Goal: Task Accomplishment & Management: Manage account settings

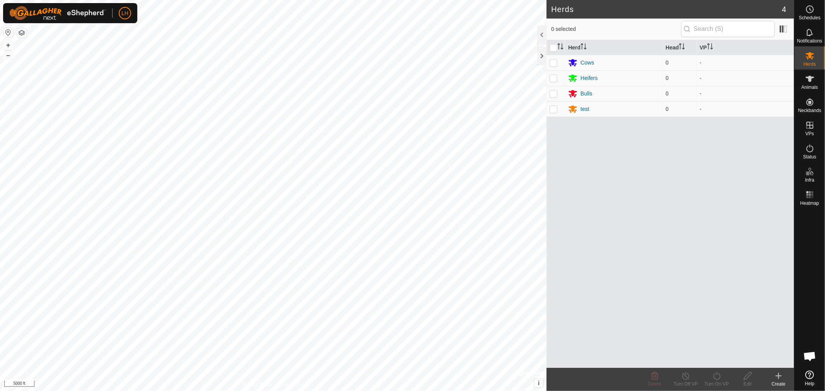
scroll to position [3630, 0]
click at [811, 126] on icon at bounding box center [809, 125] width 9 height 9
click at [750, 124] on link "In Rotation" at bounding box center [761, 124] width 66 height 15
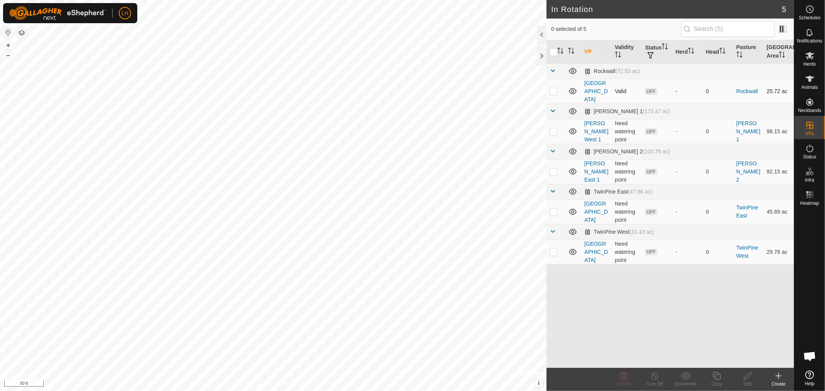
click at [551, 88] on p-checkbox at bounding box center [553, 91] width 8 height 6
checkbox input "true"
click at [747, 377] on icon at bounding box center [748, 376] width 10 height 9
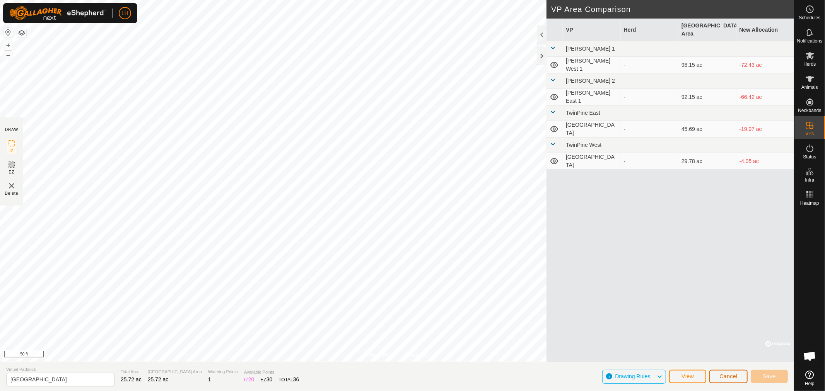
click at [725, 375] on span "Cancel" at bounding box center [728, 376] width 18 height 6
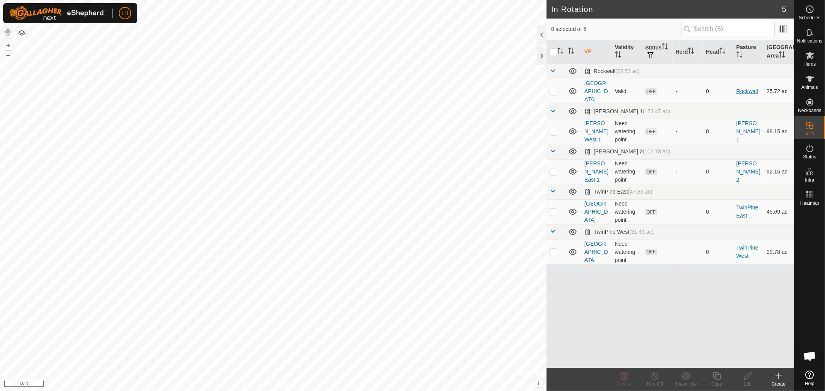
click at [744, 88] on link "Rockwall" at bounding box center [747, 91] width 22 height 6
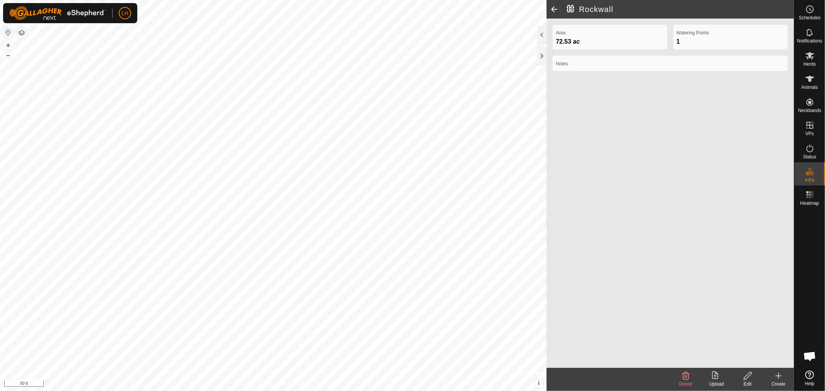
click at [555, 9] on span at bounding box center [553, 9] width 15 height 19
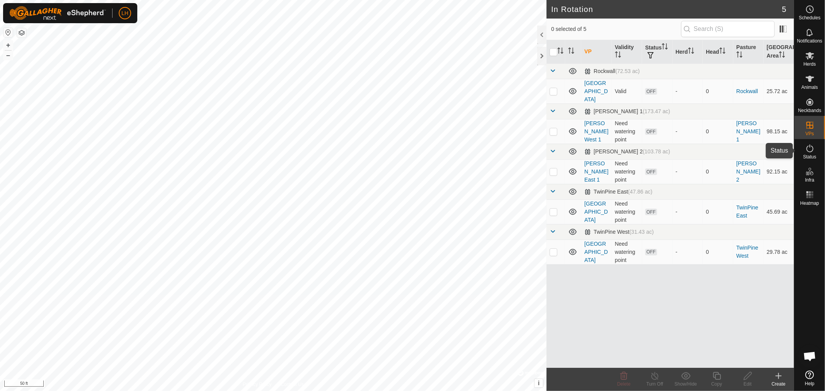
click at [813, 150] on icon at bounding box center [809, 148] width 9 height 9
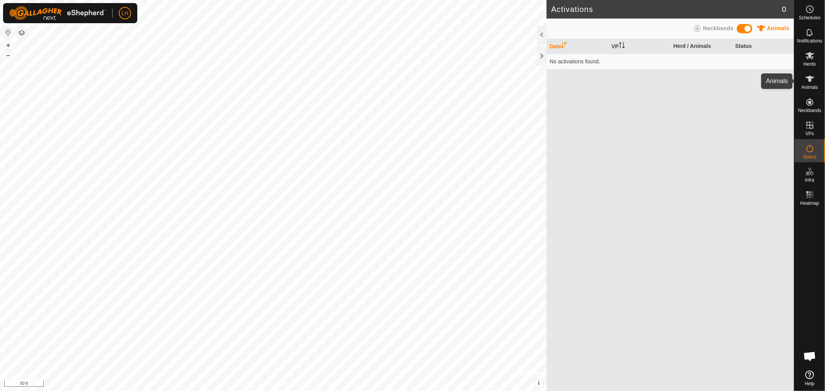
click at [813, 80] on icon at bounding box center [809, 78] width 9 height 9
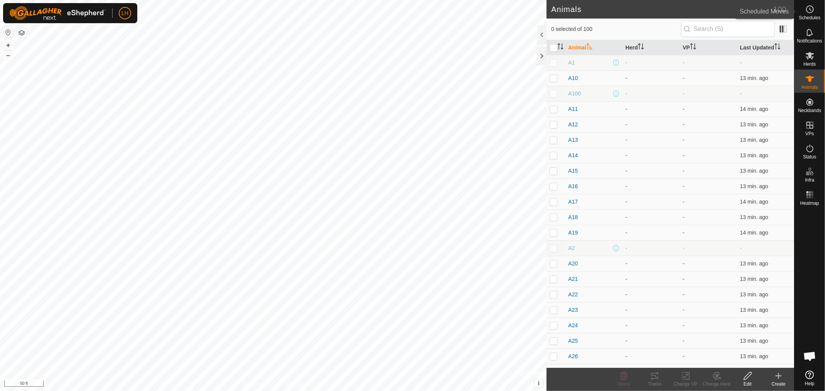
click at [812, 12] on circle at bounding box center [809, 9] width 7 height 7
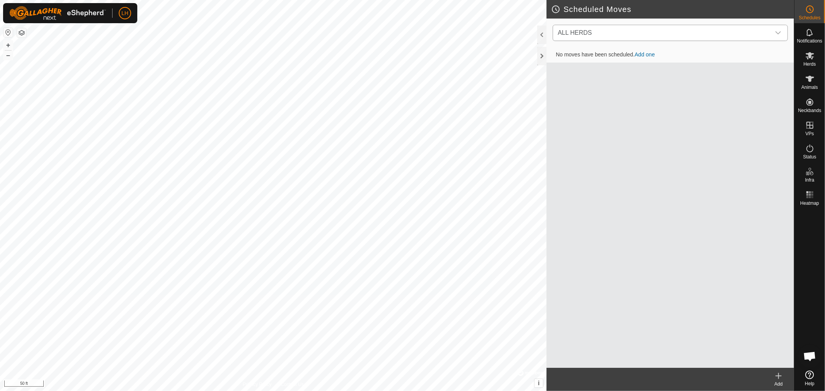
click at [779, 30] on icon "dropdown trigger" at bounding box center [778, 33] width 6 height 6
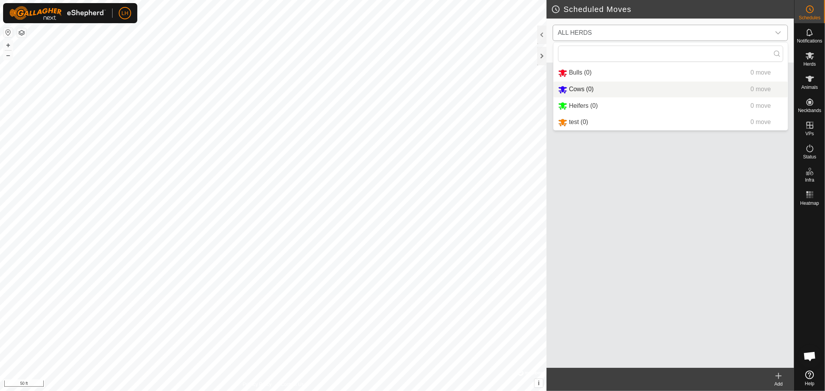
click at [569, 87] on li "Cows (0) 0 move" at bounding box center [670, 90] width 234 height 16
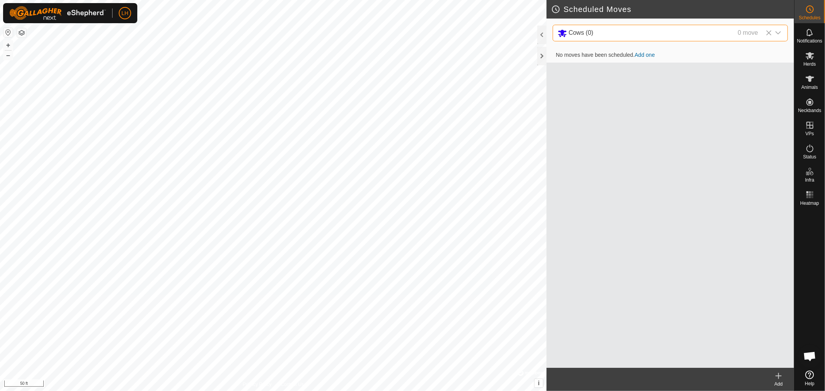
click at [646, 55] on link "Add one" at bounding box center [644, 55] width 20 height 6
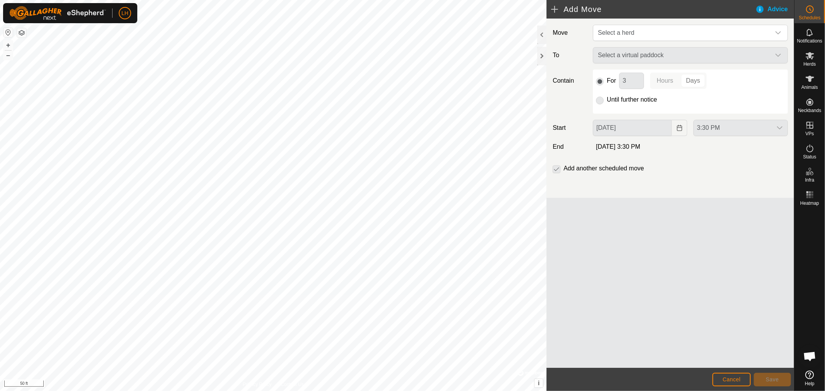
click at [779, 52] on div "Select a virtual paddock" at bounding box center [690, 55] width 201 height 16
click at [780, 31] on icon "dropdown trigger" at bounding box center [778, 33] width 6 height 6
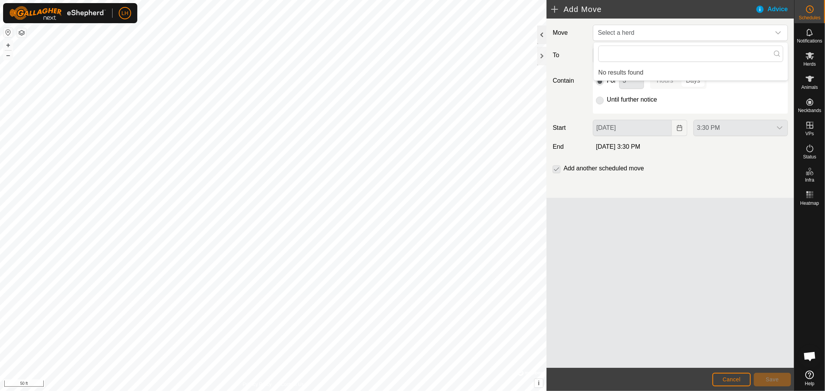
click at [537, 36] on div at bounding box center [541, 35] width 9 height 19
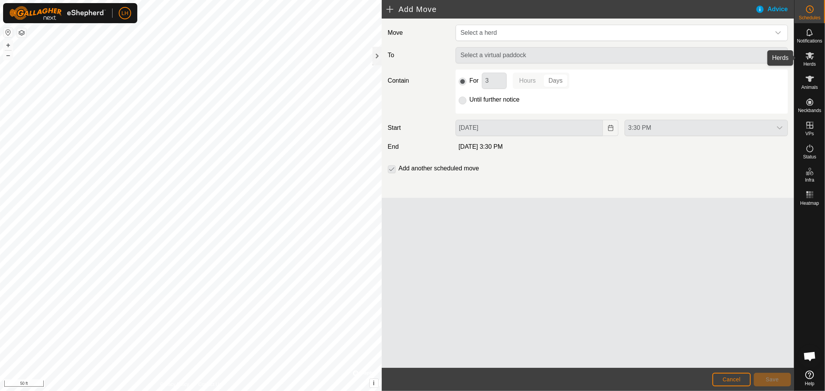
click at [810, 56] on icon at bounding box center [809, 55] width 9 height 7
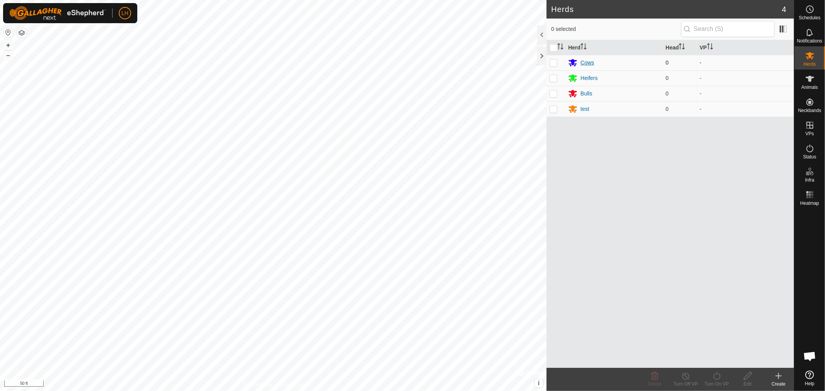
click at [584, 62] on div "Cows" at bounding box center [587, 63] width 14 height 8
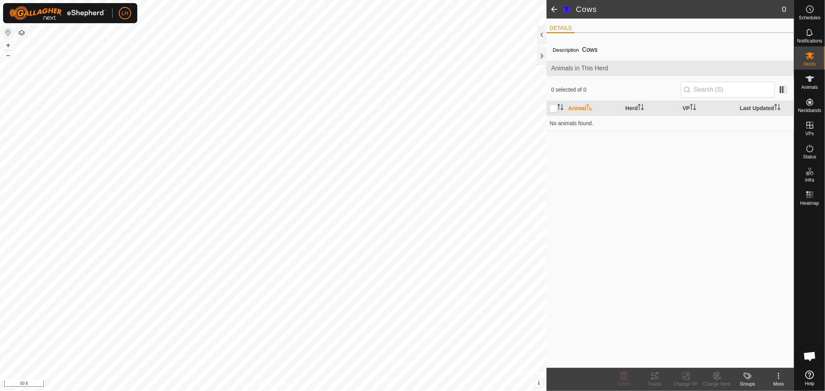
click at [554, 8] on span at bounding box center [553, 9] width 15 height 19
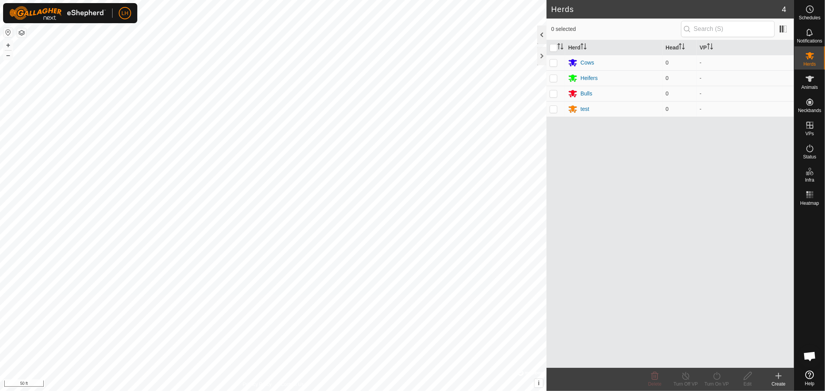
click at [540, 33] on div at bounding box center [541, 35] width 9 height 19
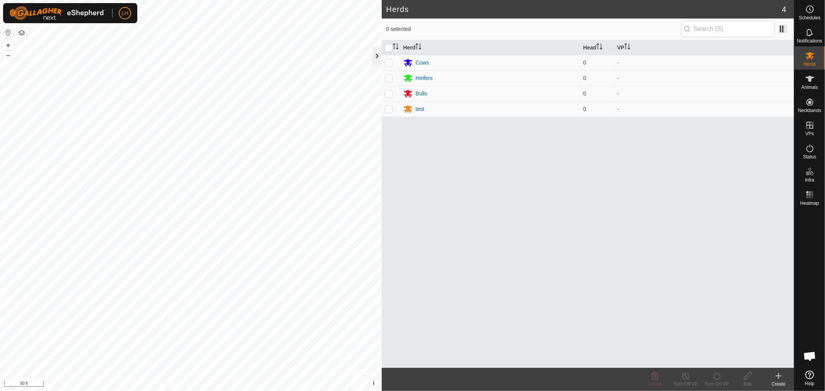
click at [377, 51] on div at bounding box center [376, 56] width 9 height 19
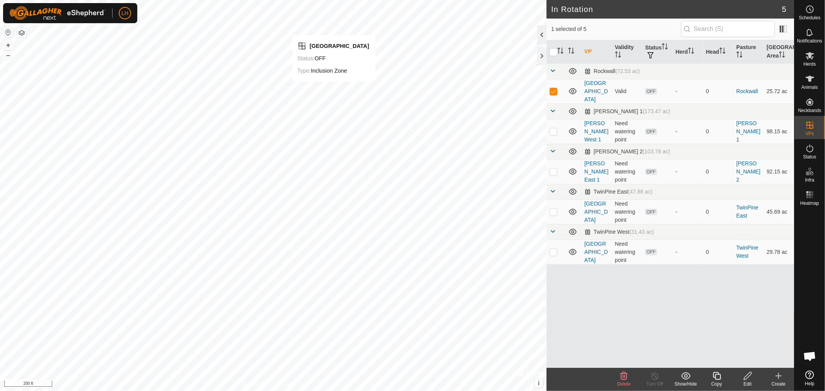
drag, startPoint x: 352, startPoint y: 36, endPoint x: 540, endPoint y: 32, distance: 188.3
click at [540, 32] on div at bounding box center [541, 35] width 9 height 19
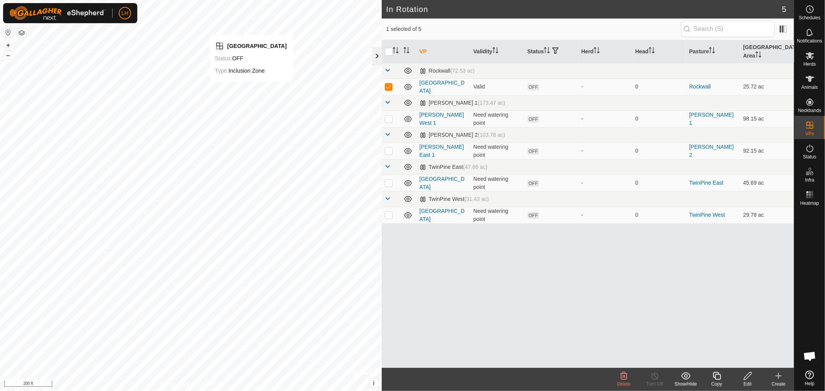
click at [376, 58] on div at bounding box center [376, 56] width 9 height 19
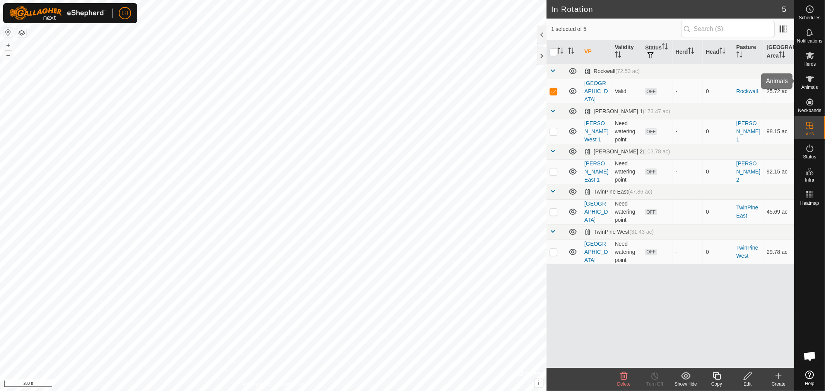
click at [814, 78] on es-animals-svg-icon at bounding box center [810, 79] width 14 height 12
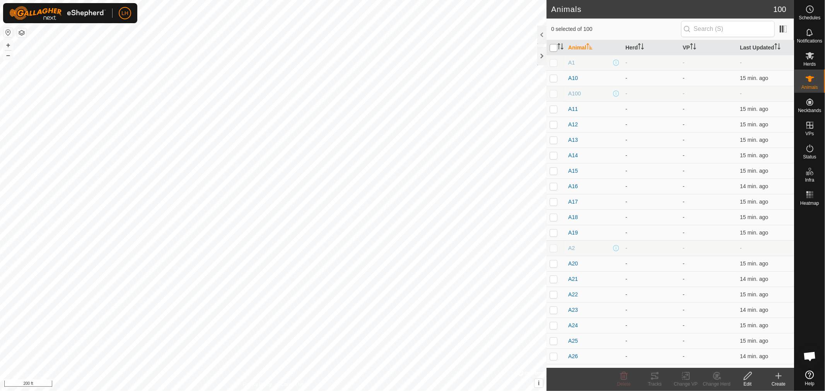
click at [553, 47] on input "checkbox" at bounding box center [553, 48] width 8 height 8
checkbox input "true"
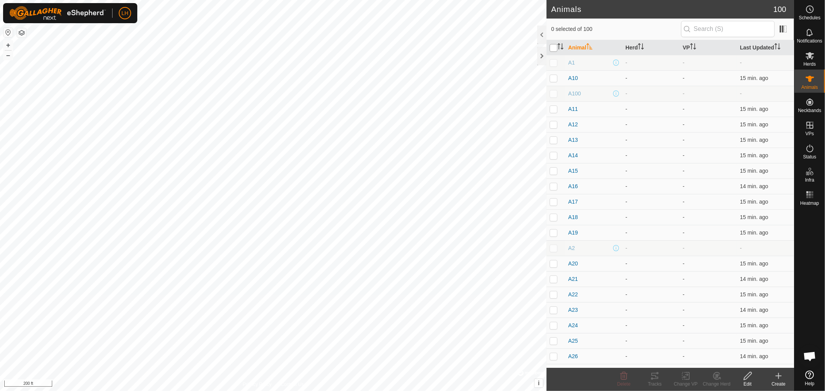
checkbox input "true"
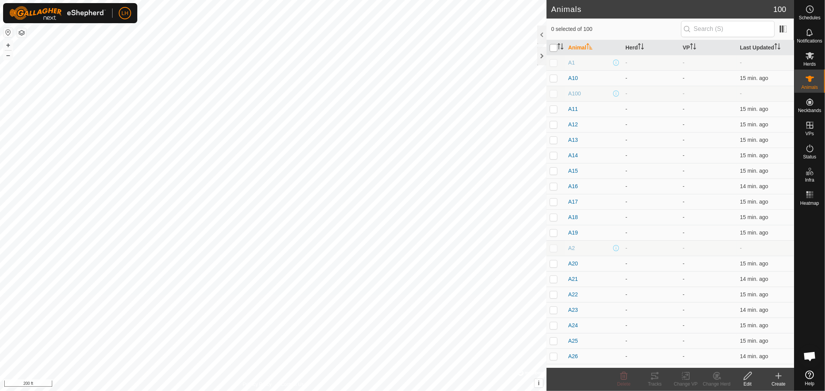
checkbox input "true"
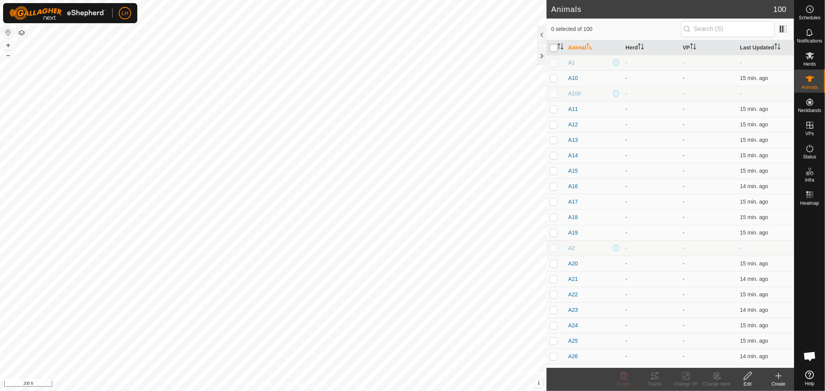
checkbox input "true"
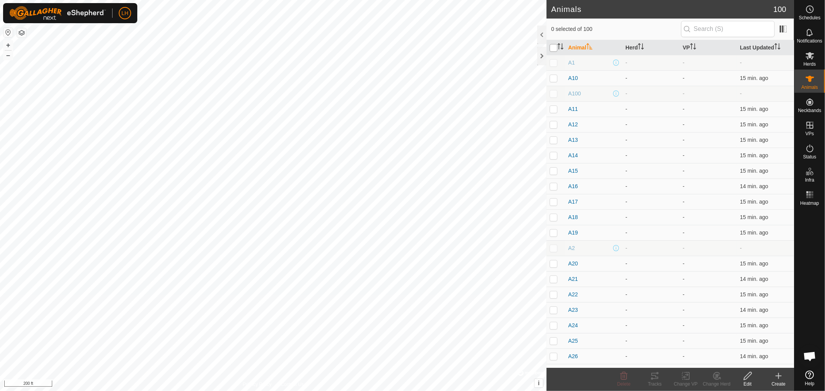
checkbox input "true"
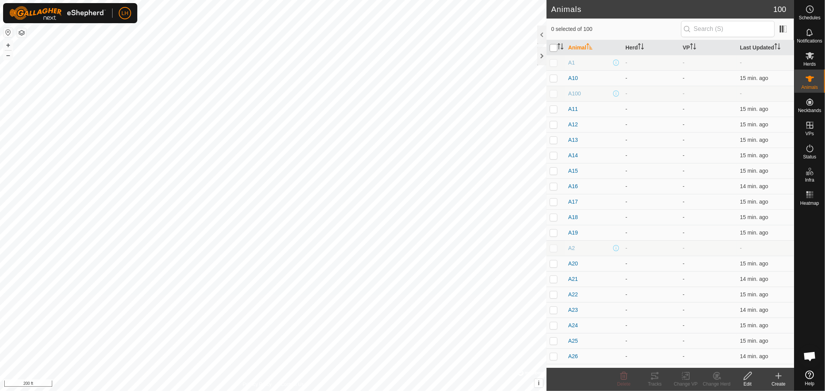
checkbox input "true"
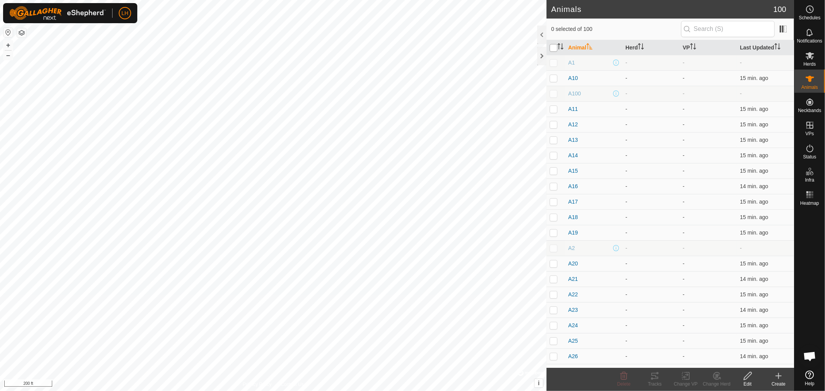
checkbox input "true"
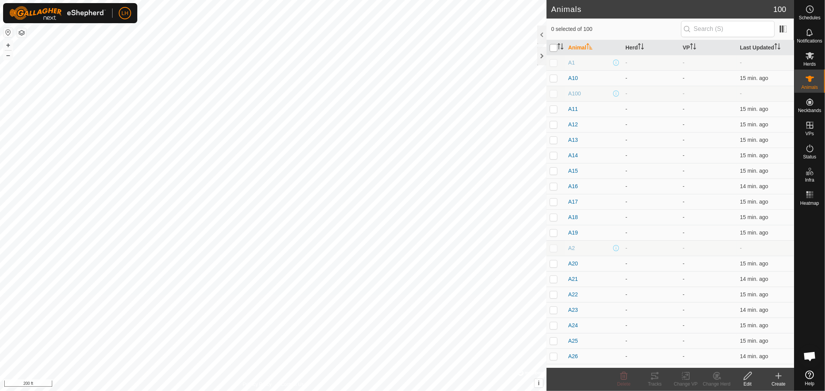
checkbox input "true"
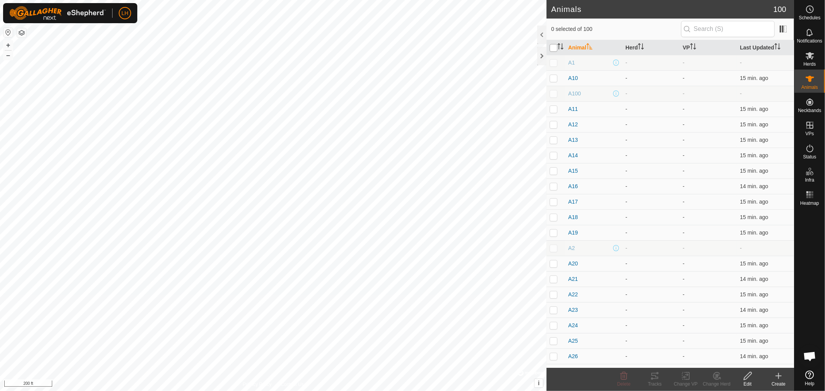
checkbox input "true"
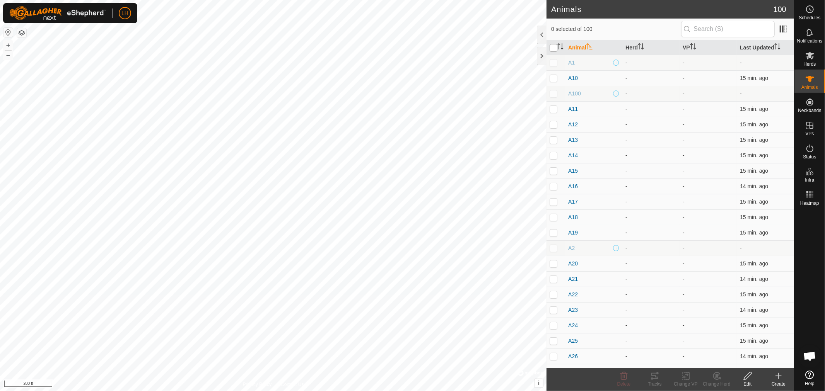
checkbox input "true"
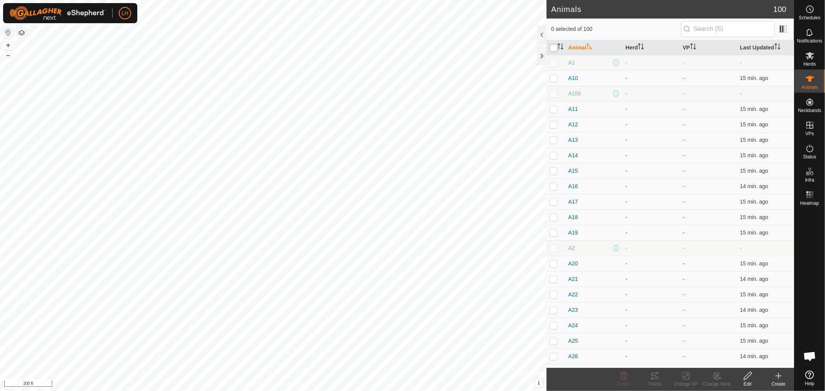
checkbox input "true"
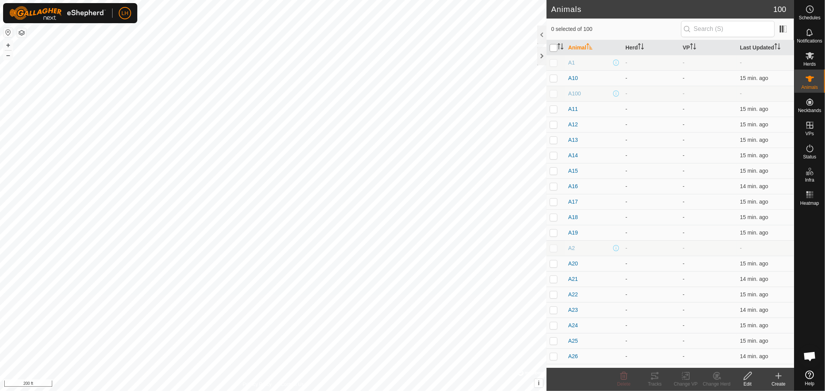
checkbox input "true"
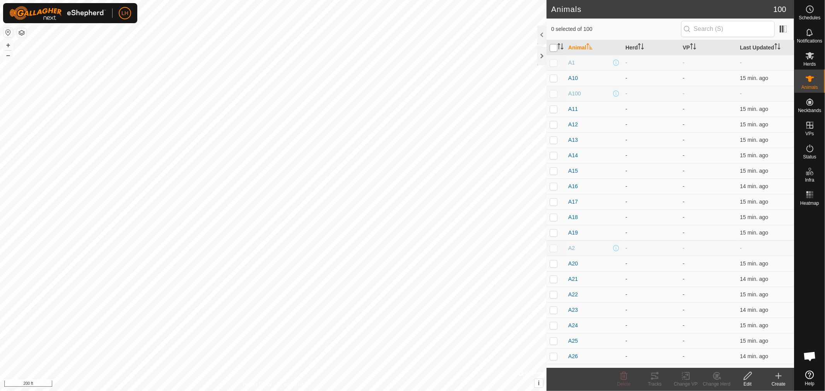
checkbox input "true"
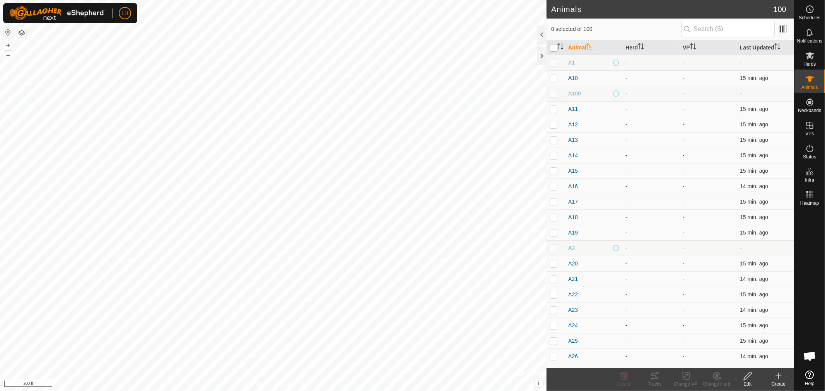
checkbox input "true"
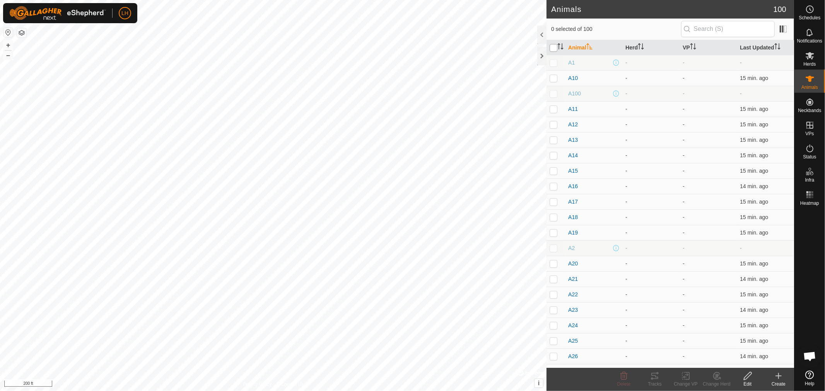
checkbox input "true"
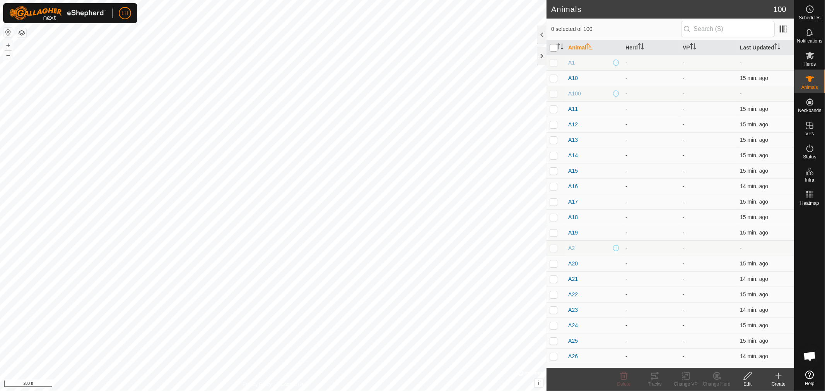
checkbox input "true"
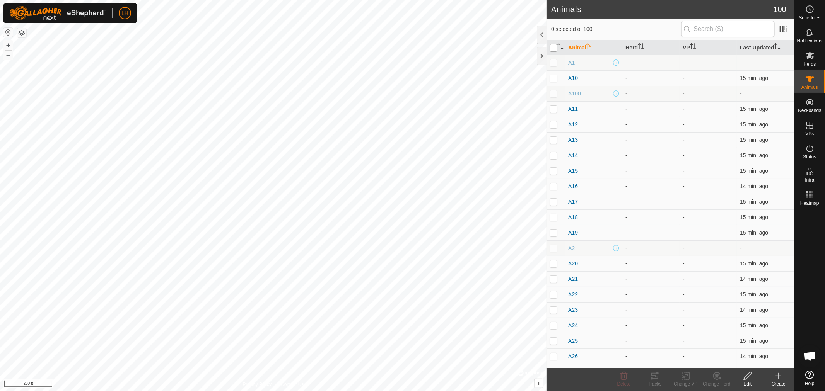
checkbox input "true"
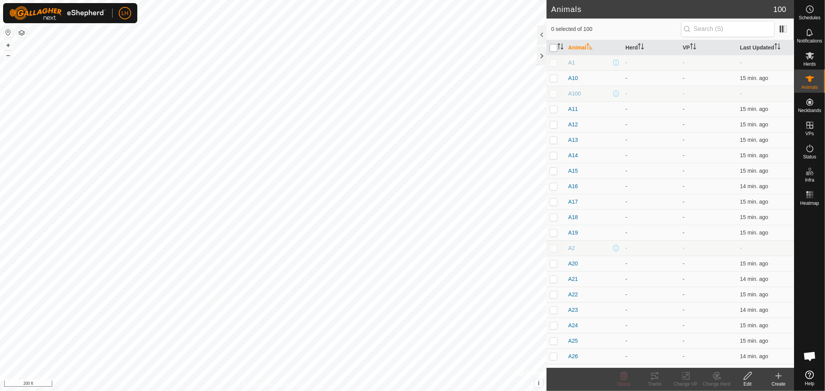
checkbox input "true"
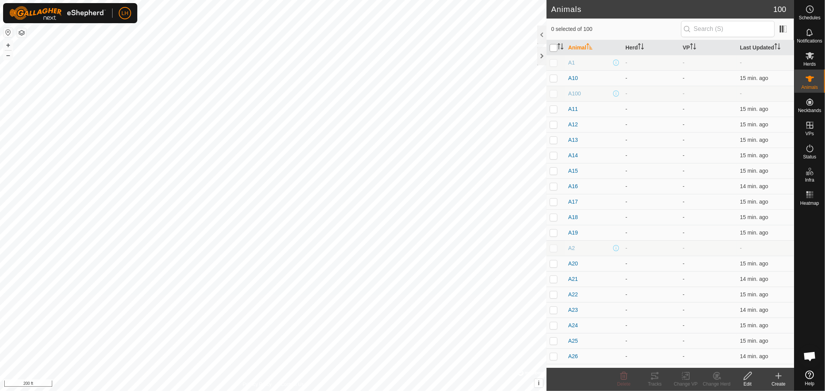
checkbox input "true"
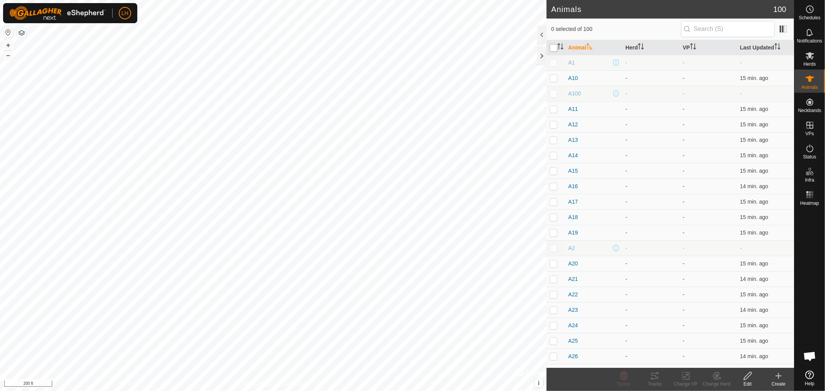
checkbox input "true"
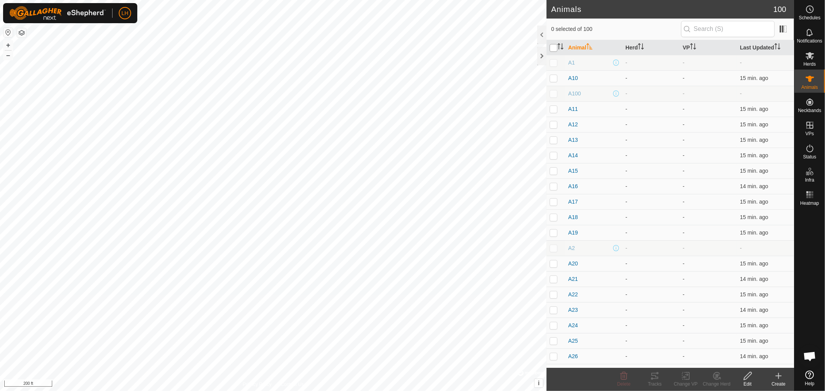
checkbox input "true"
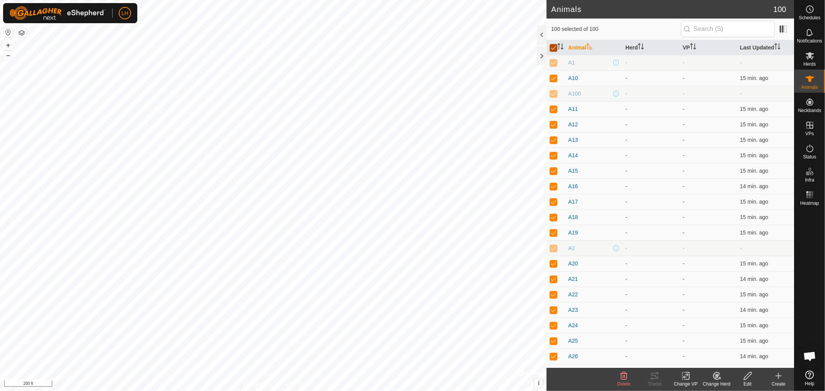
click at [553, 47] on input "checkbox" at bounding box center [553, 48] width 8 height 8
checkbox input "false"
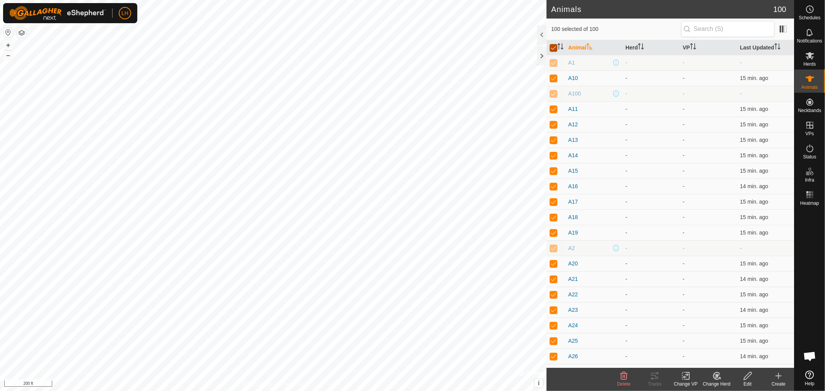
checkbox input "false"
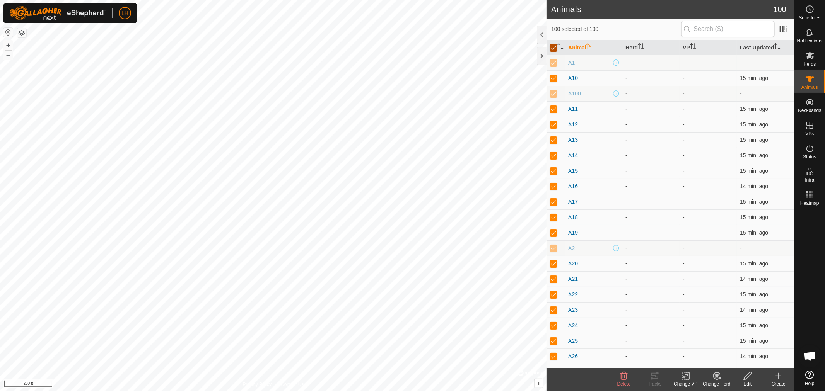
checkbox input "false"
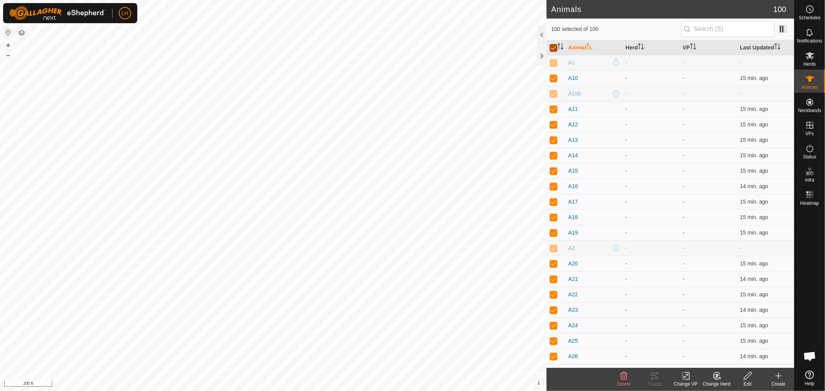
checkbox input "false"
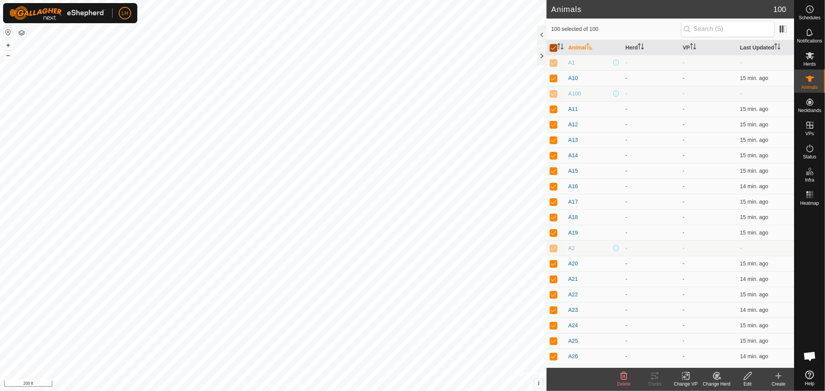
checkbox input "false"
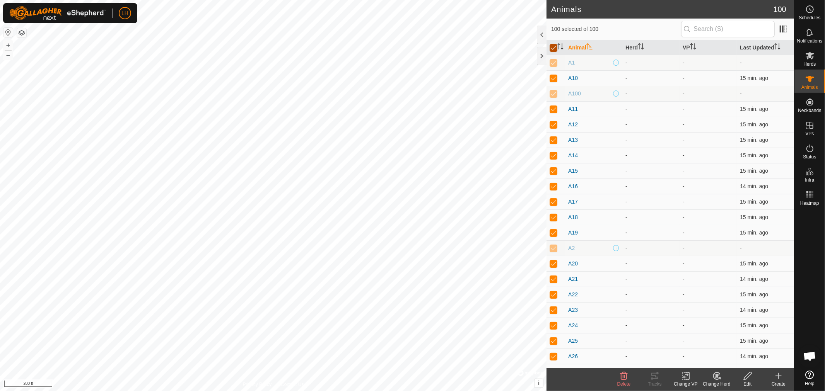
checkbox input "false"
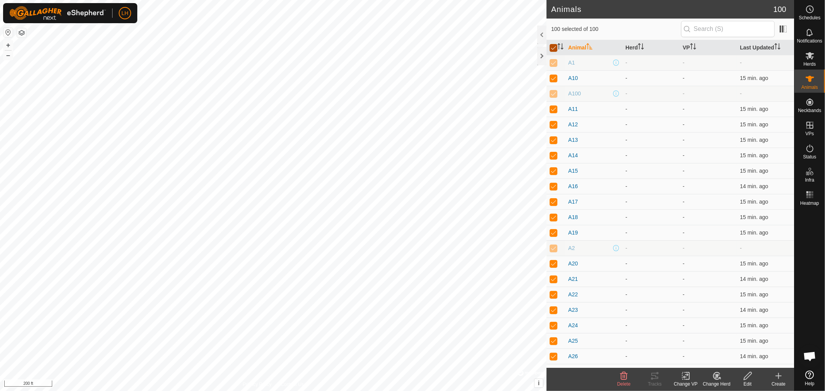
checkbox input "false"
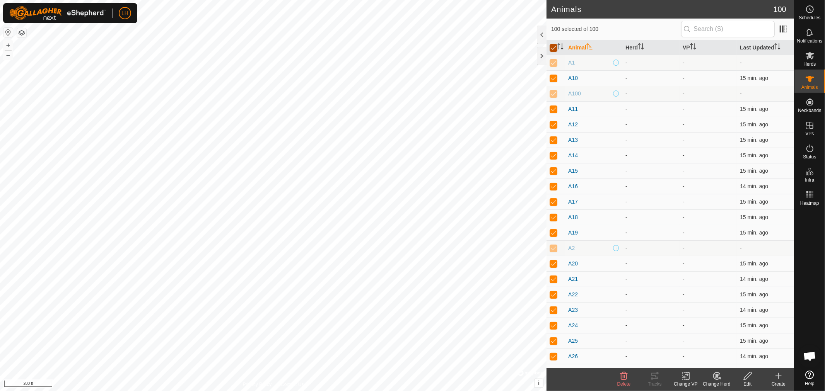
checkbox input "false"
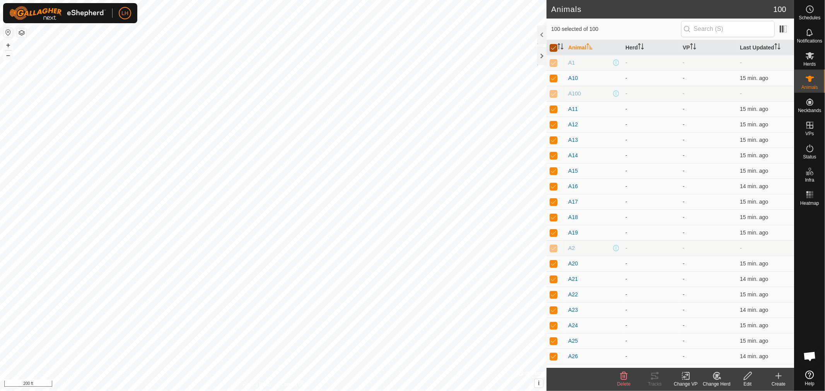
checkbox input "false"
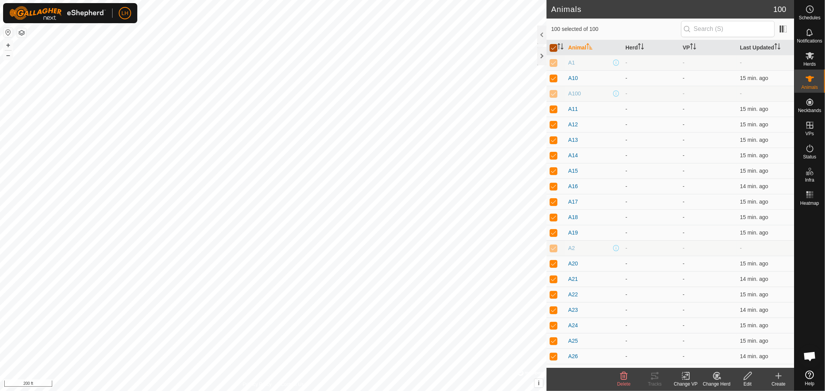
checkbox input "false"
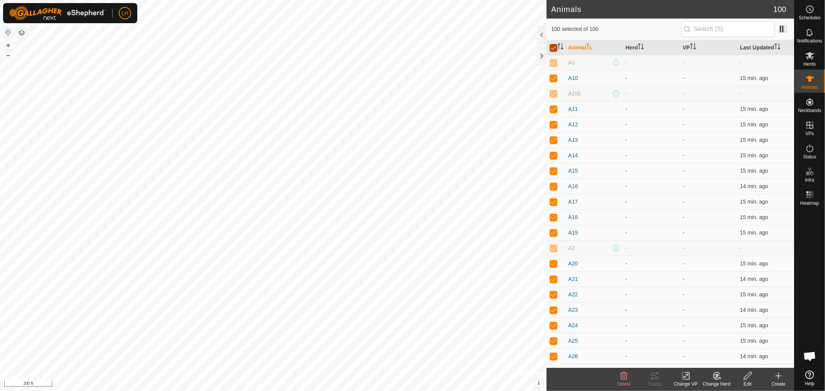
checkbox input "false"
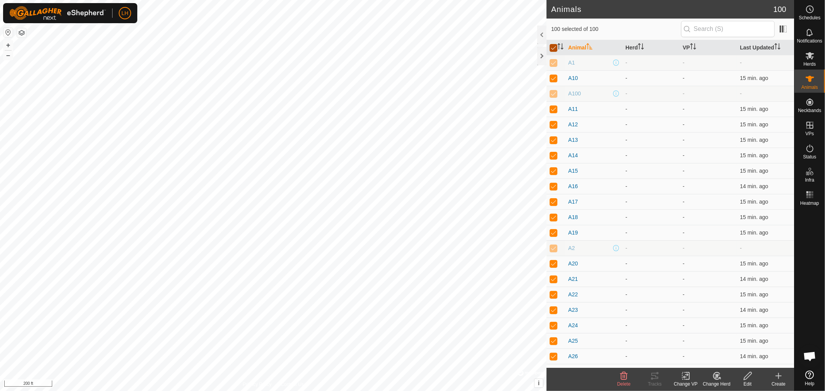
checkbox input "false"
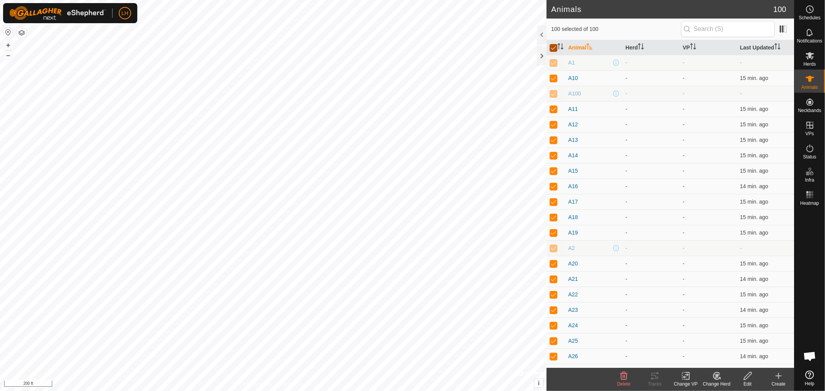
checkbox input "false"
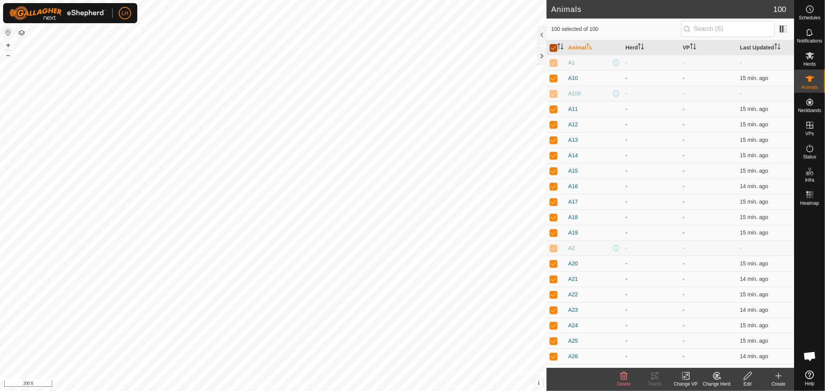
checkbox input "false"
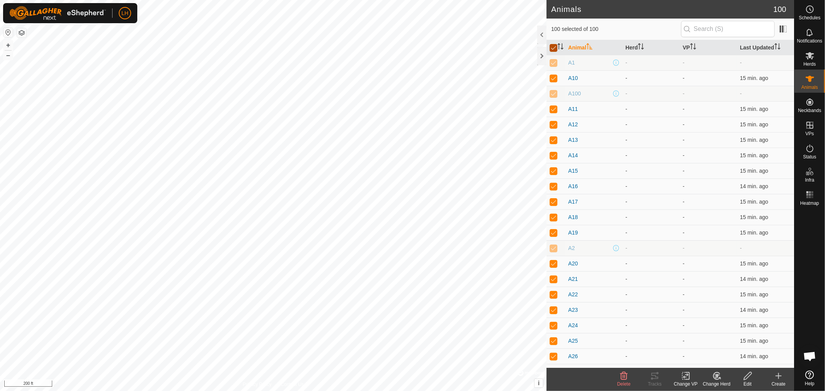
checkbox input "false"
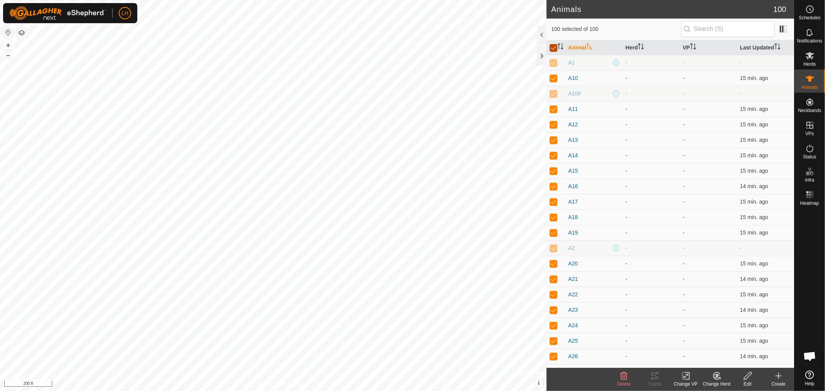
checkbox input "false"
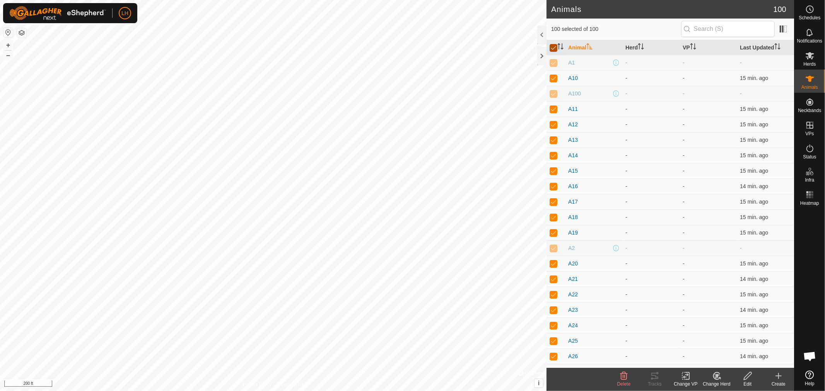
checkbox input "false"
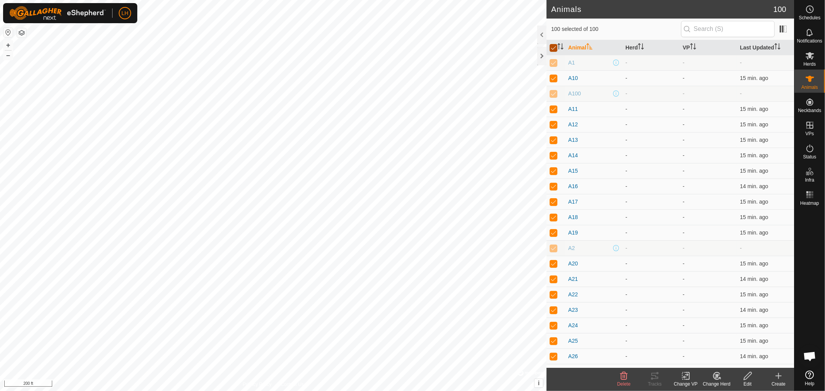
checkbox input "false"
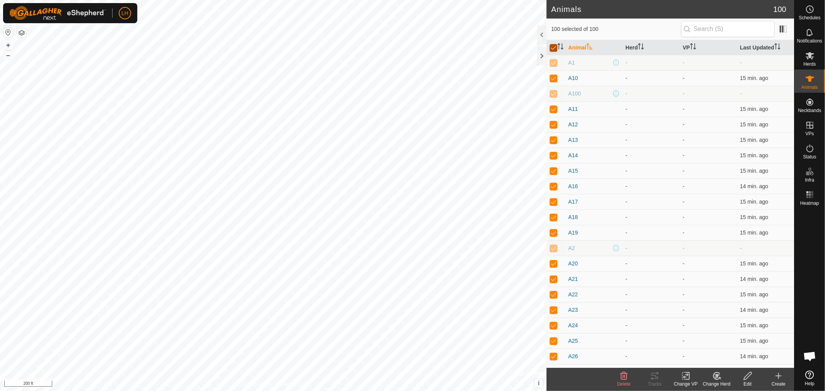
checkbox input "false"
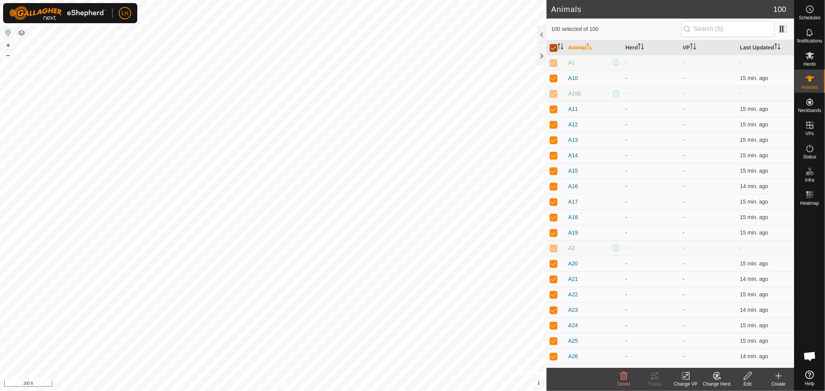
checkbox input "false"
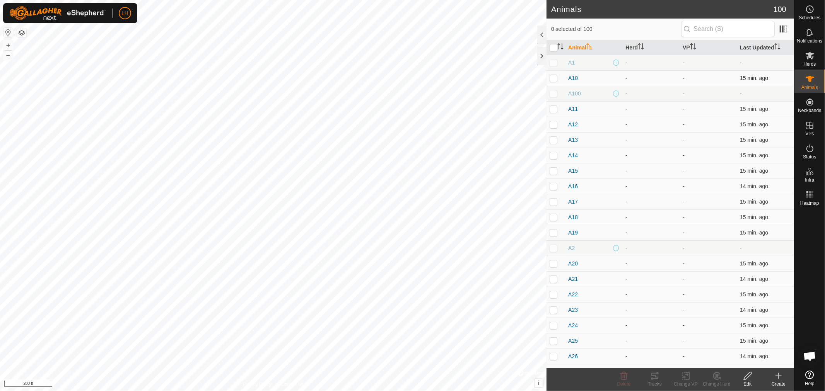
click at [555, 78] on p-checkbox at bounding box center [553, 78] width 8 height 6
click at [556, 108] on p-checkbox at bounding box center [553, 109] width 8 height 6
click at [554, 123] on p-checkbox at bounding box center [553, 124] width 8 height 6
click at [555, 142] on p-checkbox at bounding box center [553, 140] width 8 height 6
click at [554, 153] on p-checkbox at bounding box center [553, 155] width 8 height 6
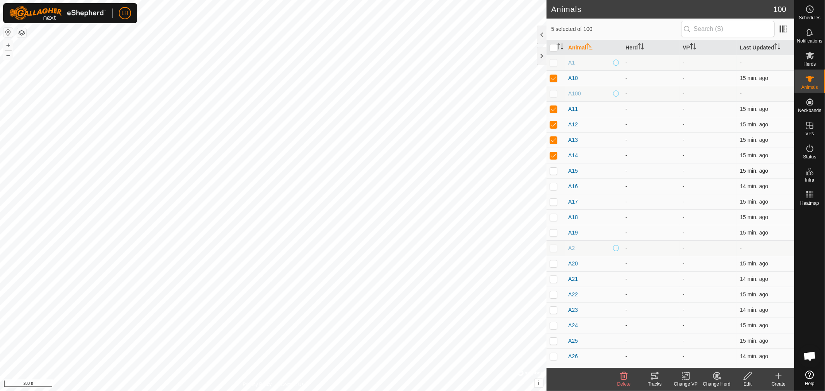
click at [554, 169] on p-checkbox at bounding box center [553, 171] width 8 height 6
click at [551, 187] on p-checkbox at bounding box center [553, 186] width 8 height 6
click at [552, 199] on p-checkbox at bounding box center [553, 202] width 8 height 6
click at [553, 216] on p-checkbox at bounding box center [553, 217] width 8 height 6
click at [552, 232] on p-checkbox at bounding box center [553, 233] width 8 height 6
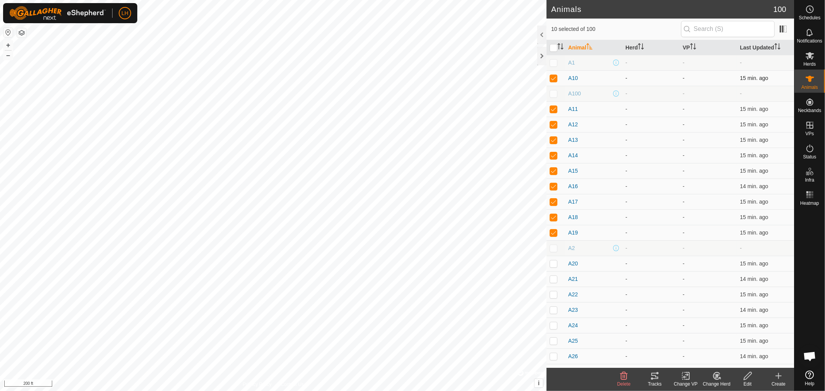
click at [556, 77] on p-checkbox at bounding box center [553, 78] width 8 height 6
click at [551, 106] on p-checkbox at bounding box center [553, 109] width 8 height 6
click at [551, 121] on p-checkbox at bounding box center [553, 124] width 8 height 6
drag, startPoint x: 551, startPoint y: 138, endPoint x: 553, endPoint y: 151, distance: 13.0
click at [551, 139] on p-checkbox at bounding box center [553, 140] width 8 height 6
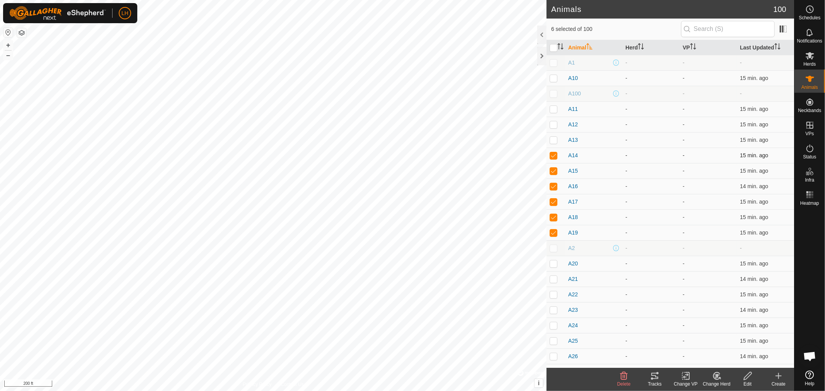
drag, startPoint x: 554, startPoint y: 154, endPoint x: 554, endPoint y: 174, distance: 20.5
click at [554, 155] on p-checkbox at bounding box center [553, 155] width 8 height 6
click at [554, 175] on td at bounding box center [555, 170] width 19 height 15
click at [554, 187] on p-checkbox at bounding box center [553, 186] width 8 height 6
click at [554, 202] on p-checkbox at bounding box center [553, 202] width 8 height 6
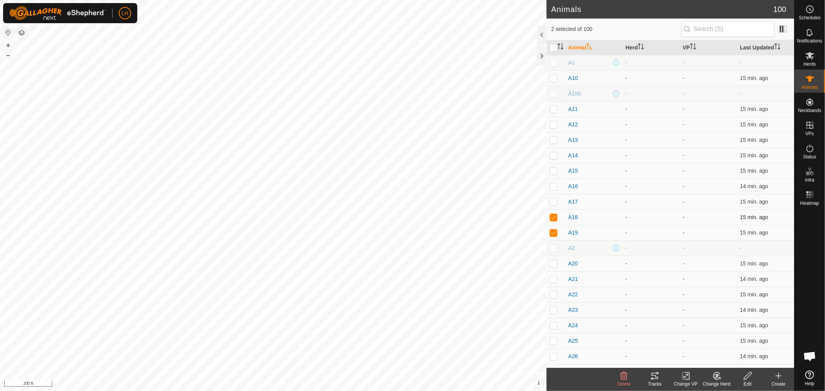
click at [551, 218] on p-checkbox at bounding box center [553, 217] width 8 height 6
click at [552, 231] on p-checkbox at bounding box center [553, 233] width 8 height 6
click at [573, 77] on span "A10" at bounding box center [573, 78] width 10 height 8
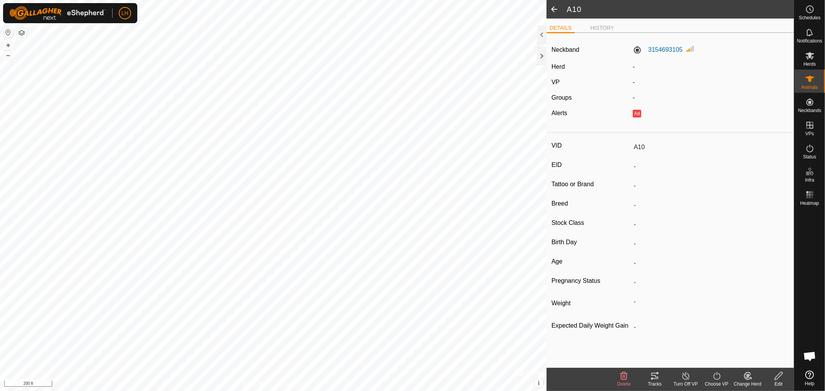
click at [551, 10] on span at bounding box center [553, 9] width 15 height 19
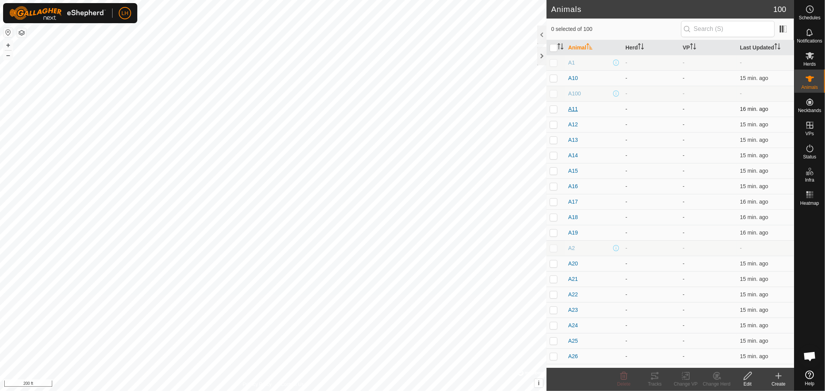
click at [573, 109] on span "A11" at bounding box center [573, 109] width 10 height 8
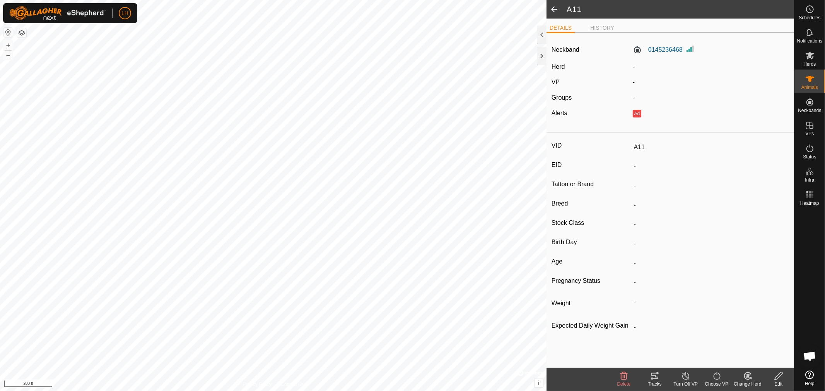
click at [554, 8] on span at bounding box center [553, 9] width 15 height 19
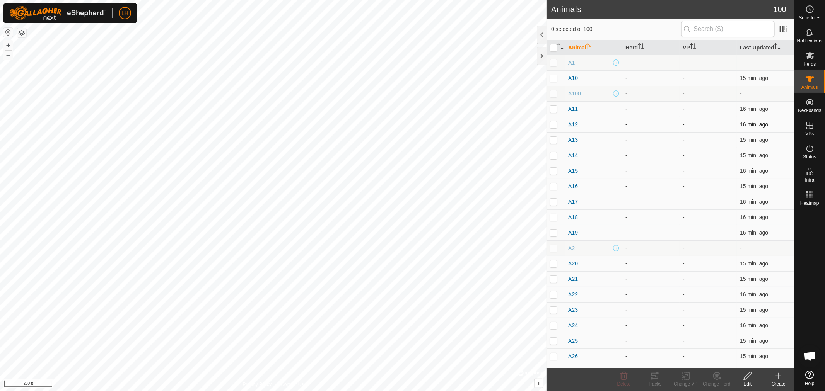
click at [568, 124] on span "A12" at bounding box center [573, 125] width 10 height 8
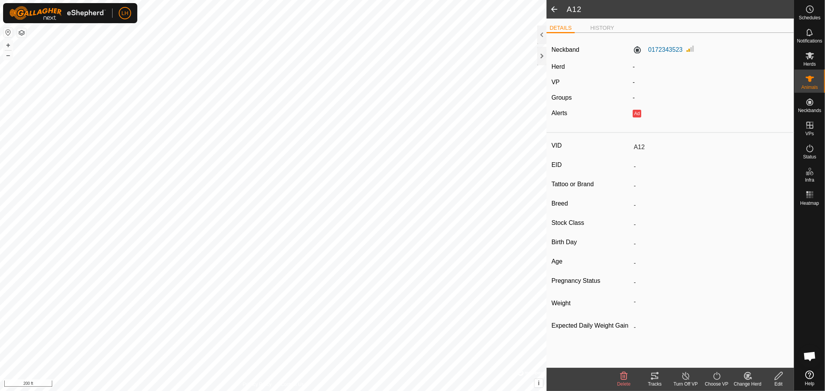
click at [550, 8] on span at bounding box center [553, 9] width 15 height 19
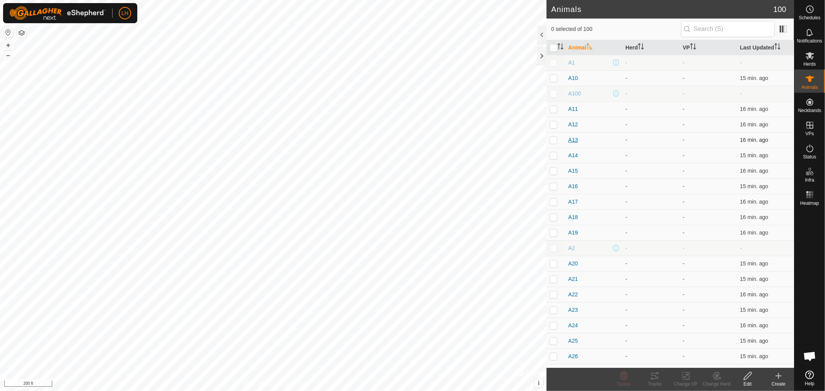
click at [571, 142] on span "A13" at bounding box center [573, 140] width 10 height 8
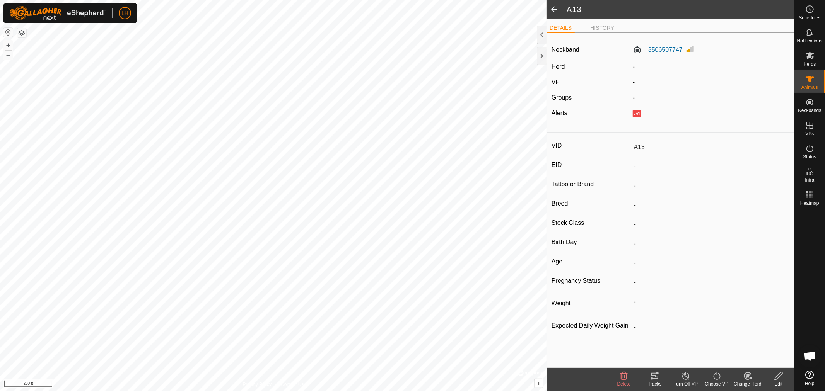
click at [555, 9] on span at bounding box center [553, 9] width 15 height 19
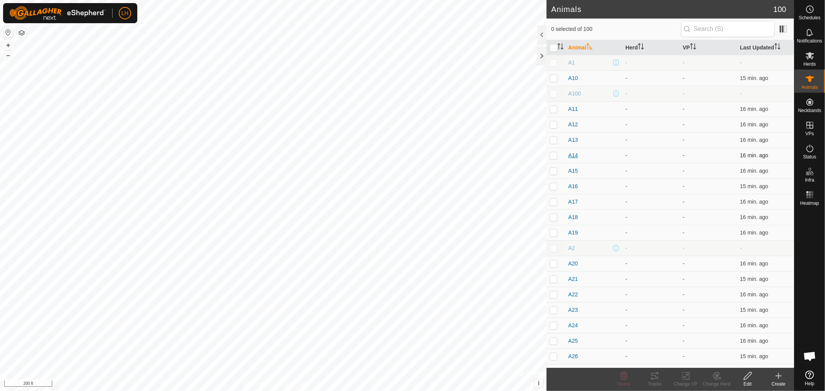
click at [573, 155] on span "A14" at bounding box center [573, 156] width 10 height 8
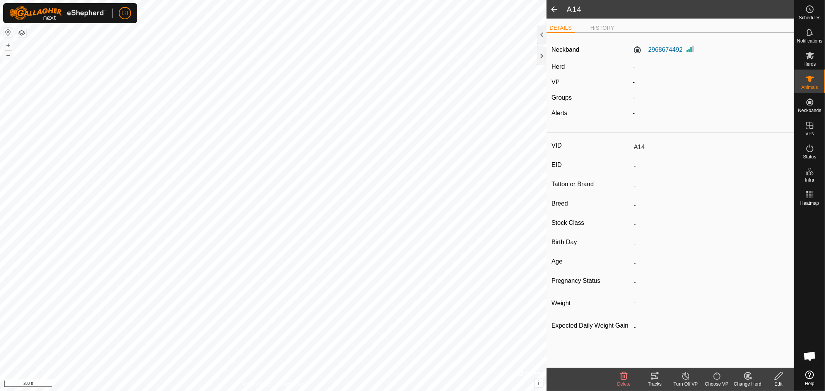
click at [556, 7] on span at bounding box center [553, 9] width 15 height 19
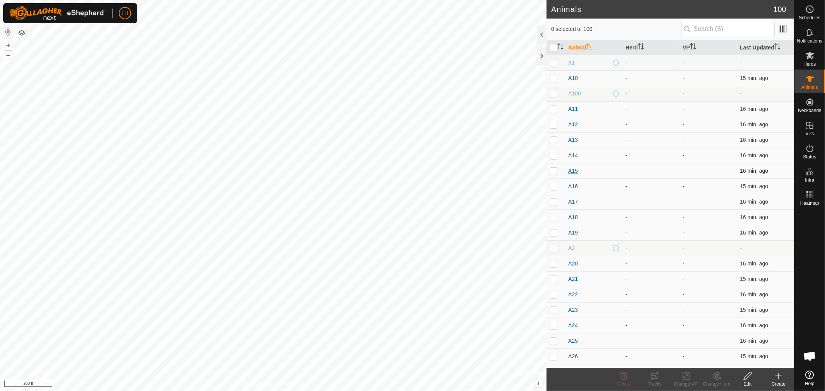
click at [572, 169] on span "A15" at bounding box center [573, 171] width 10 height 8
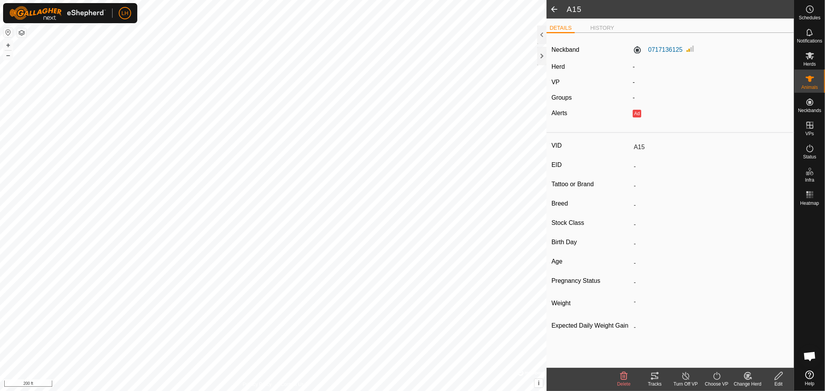
click at [747, 377] on icon at bounding box center [747, 376] width 5 height 4
click at [752, 343] on link "Choose Herd..." at bounding box center [770, 342] width 77 height 15
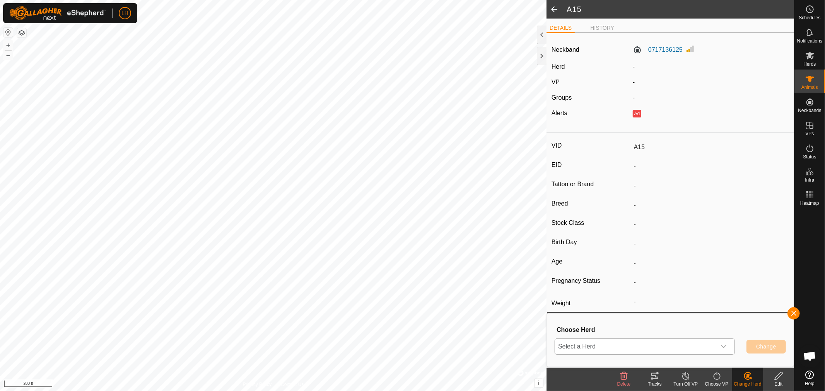
click at [727, 347] on div "dropdown trigger" at bounding box center [723, 346] width 15 height 15
click at [568, 310] on li "Bulls" at bounding box center [644, 309] width 179 height 19
click at [764, 347] on span "Change" at bounding box center [766, 347] width 20 height 6
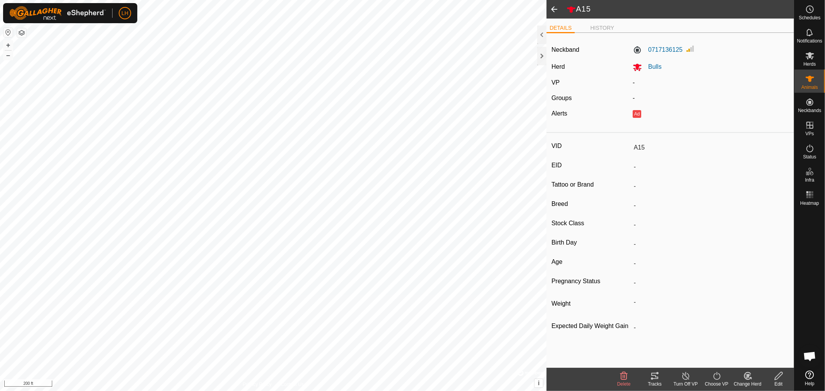
click at [553, 9] on span at bounding box center [553, 9] width 15 height 19
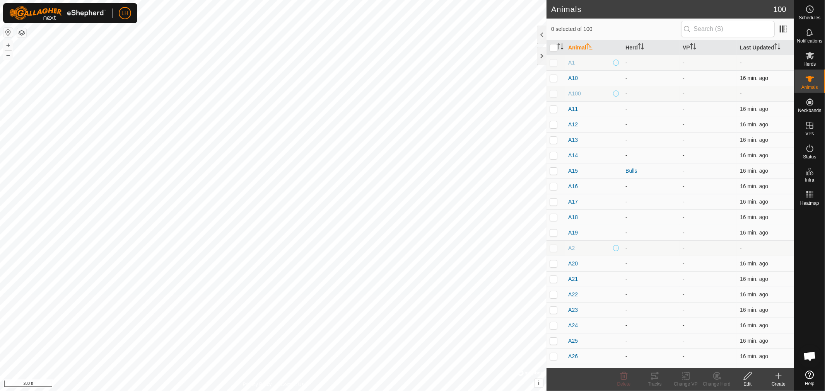
click at [557, 76] on p-checkbox at bounding box center [553, 78] width 8 height 6
click at [552, 106] on p-checkbox at bounding box center [553, 109] width 8 height 6
click at [553, 122] on p-checkbox at bounding box center [553, 124] width 8 height 6
click at [555, 139] on p-checkbox at bounding box center [553, 140] width 8 height 6
click at [555, 155] on p-checkbox at bounding box center [553, 155] width 8 height 6
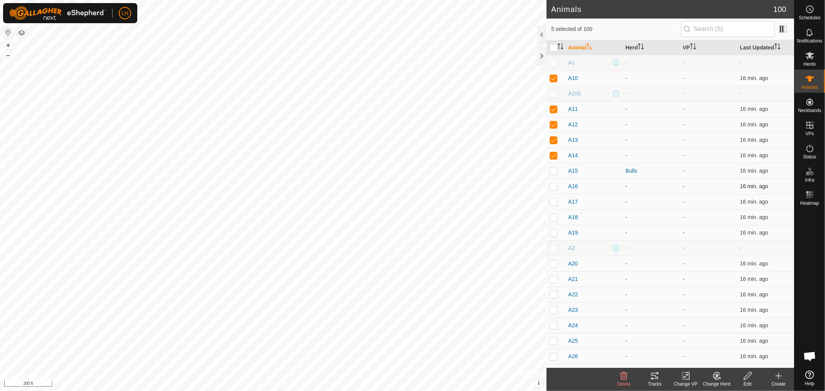
click at [556, 186] on p-checkbox at bounding box center [553, 186] width 8 height 6
click at [554, 202] on p-checkbox at bounding box center [553, 202] width 8 height 6
click at [557, 218] on p-checkbox at bounding box center [553, 217] width 8 height 6
click at [553, 233] on p-checkbox at bounding box center [553, 233] width 8 height 6
click at [713, 380] on icon at bounding box center [717, 376] width 10 height 9
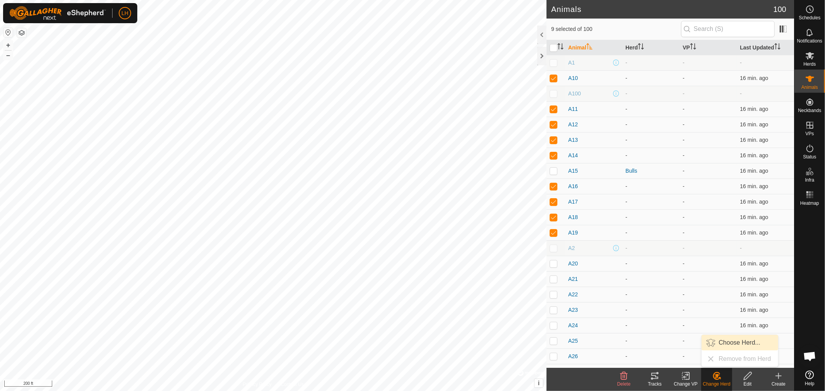
click at [739, 342] on link "Choose Herd..." at bounding box center [739, 342] width 77 height 15
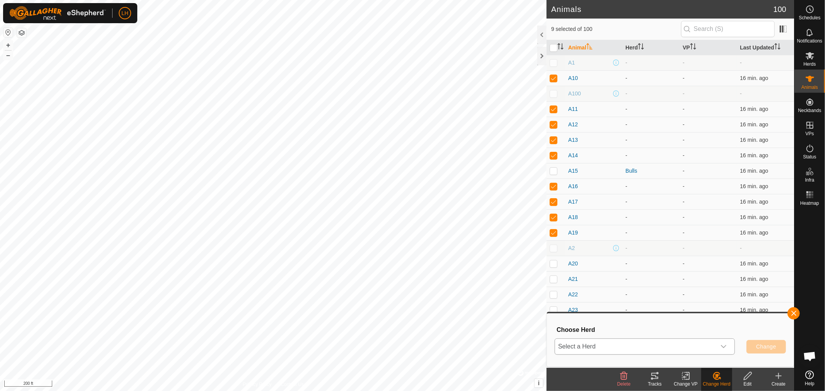
click at [725, 348] on icon "dropdown trigger" at bounding box center [723, 347] width 6 height 6
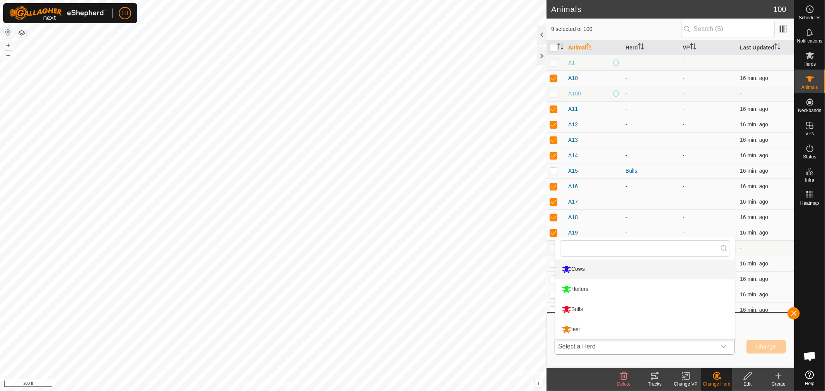
click at [578, 269] on li "Cows" at bounding box center [644, 269] width 179 height 19
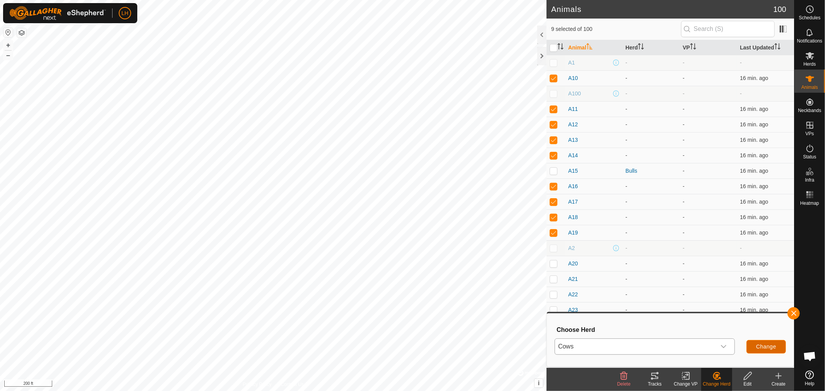
click at [764, 349] on span "Change" at bounding box center [766, 347] width 20 height 6
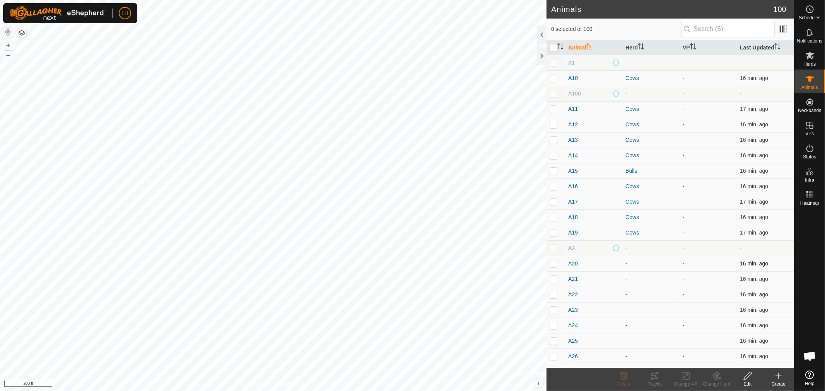
scroll to position [157, 0]
click at [554, 106] on p-checkbox at bounding box center [553, 107] width 8 height 6
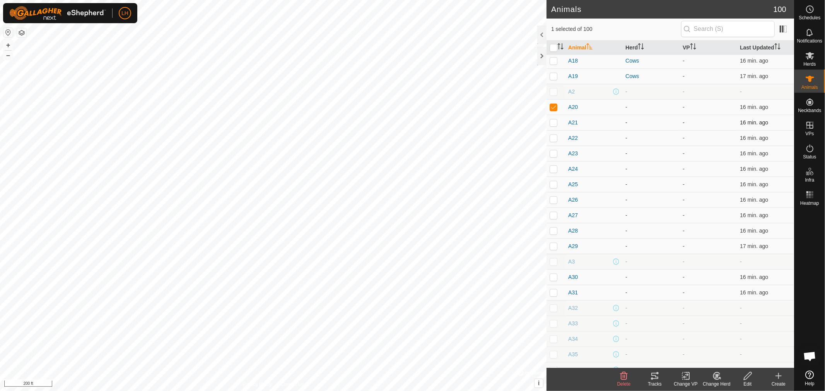
click at [551, 124] on p-checkbox at bounding box center [553, 122] width 8 height 6
click at [552, 138] on p-checkbox at bounding box center [553, 138] width 8 height 6
drag, startPoint x: 551, startPoint y: 153, endPoint x: 554, endPoint y: 167, distance: 14.6
click at [551, 153] on p-checkbox at bounding box center [553, 153] width 8 height 6
click at [555, 169] on p-checkbox at bounding box center [553, 169] width 8 height 6
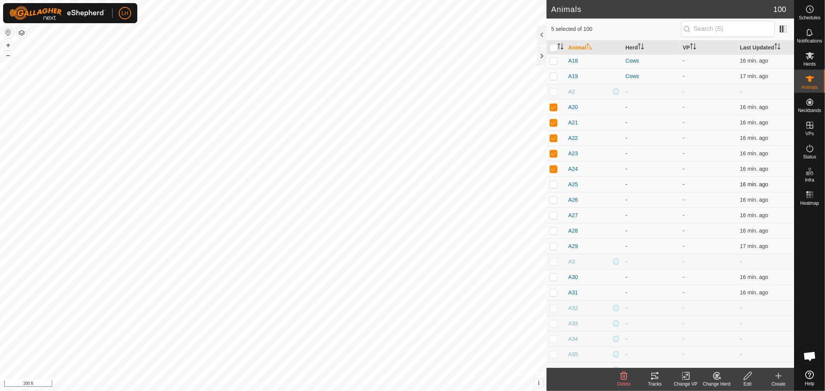
click at [555, 185] on p-checkbox at bounding box center [553, 184] width 8 height 6
click at [555, 200] on p-checkbox at bounding box center [553, 200] width 8 height 6
click at [552, 217] on p-checkbox at bounding box center [553, 215] width 8 height 6
click at [554, 228] on p-checkbox at bounding box center [553, 231] width 8 height 6
click at [551, 244] on p-checkbox at bounding box center [553, 246] width 8 height 6
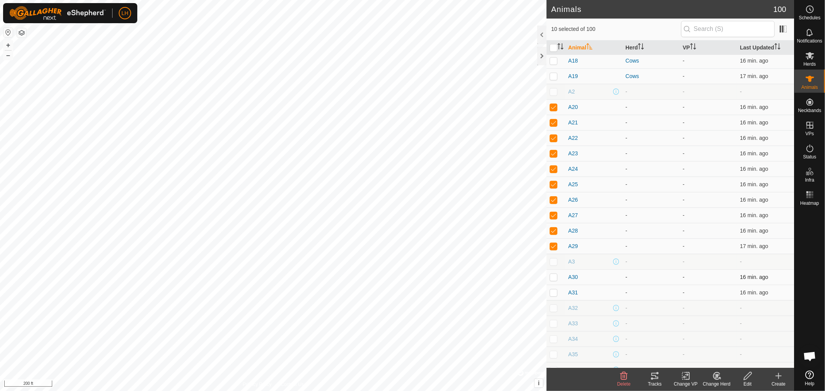
click at [554, 280] on p-checkbox at bounding box center [553, 277] width 8 height 6
click at [550, 294] on p-checkbox at bounding box center [553, 293] width 8 height 6
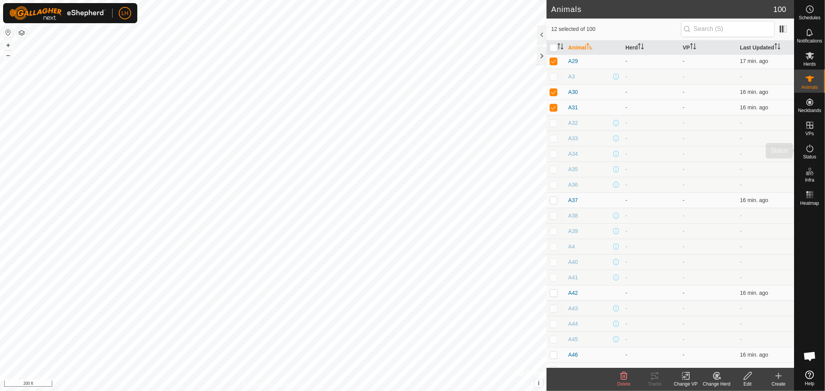
scroll to position [346, 0]
click at [551, 196] on p-checkbox at bounding box center [553, 196] width 8 height 6
click at [555, 290] on p-checkbox at bounding box center [553, 289] width 8 height 6
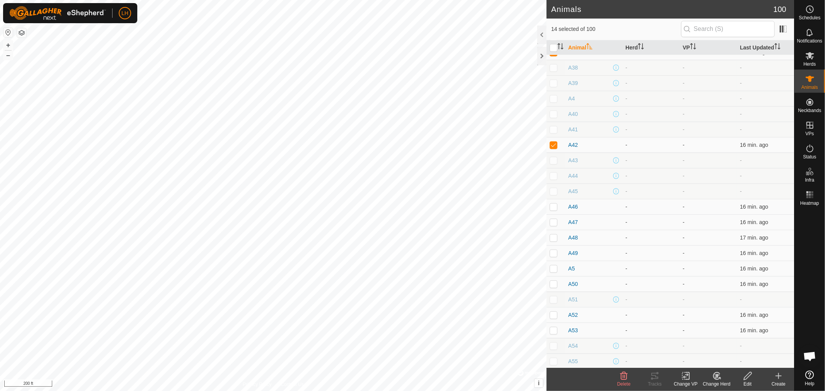
scroll to position [518, 0]
click at [554, 178] on p-checkbox at bounding box center [553, 179] width 8 height 6
click at [551, 194] on p-checkbox at bounding box center [553, 194] width 8 height 6
click at [554, 209] on p-checkbox at bounding box center [553, 209] width 8 height 6
click at [554, 224] on p-checkbox at bounding box center [553, 225] width 8 height 6
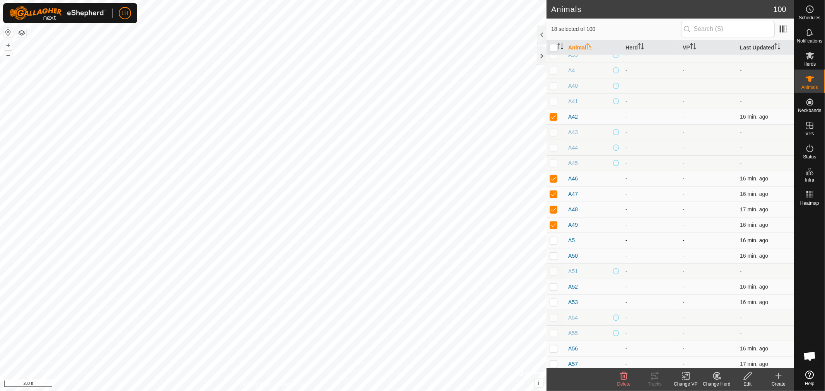
click at [555, 241] on p-checkbox at bounding box center [553, 240] width 8 height 6
click at [554, 255] on p-checkbox at bounding box center [553, 256] width 8 height 6
click at [554, 285] on p-checkbox at bounding box center [553, 287] width 8 height 6
click at [551, 299] on p-checkbox at bounding box center [553, 302] width 8 height 6
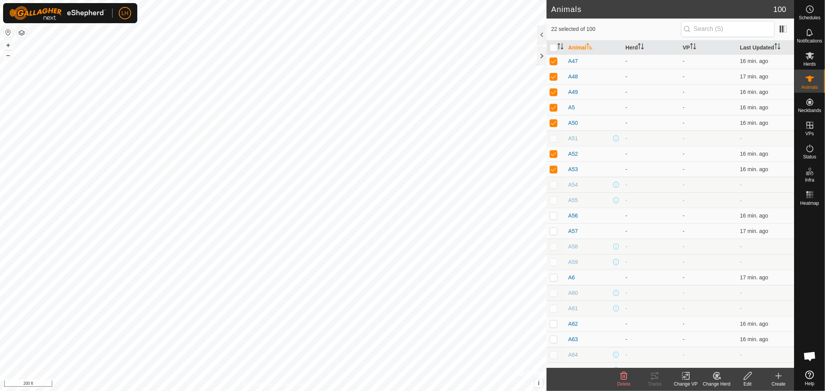
scroll to position [658, 0]
click at [555, 210] on p-checkbox at bounding box center [553, 209] width 8 height 6
click at [552, 227] on p-checkbox at bounding box center [553, 225] width 8 height 6
click at [554, 272] on p-checkbox at bounding box center [553, 271] width 8 height 6
click at [550, 319] on p-checkbox at bounding box center [553, 317] width 8 height 6
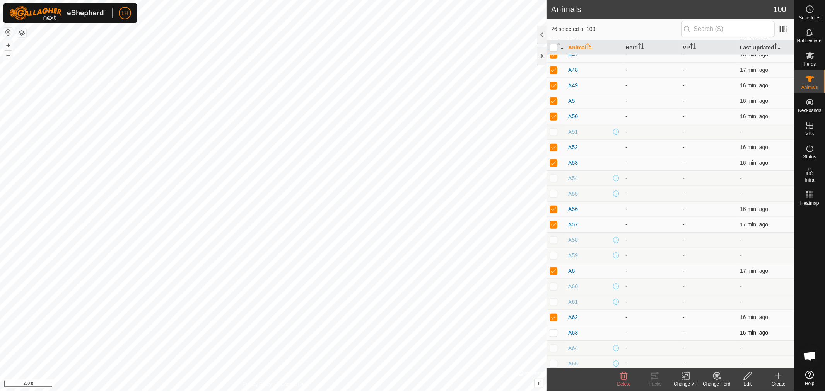
click at [549, 333] on td at bounding box center [555, 332] width 19 height 15
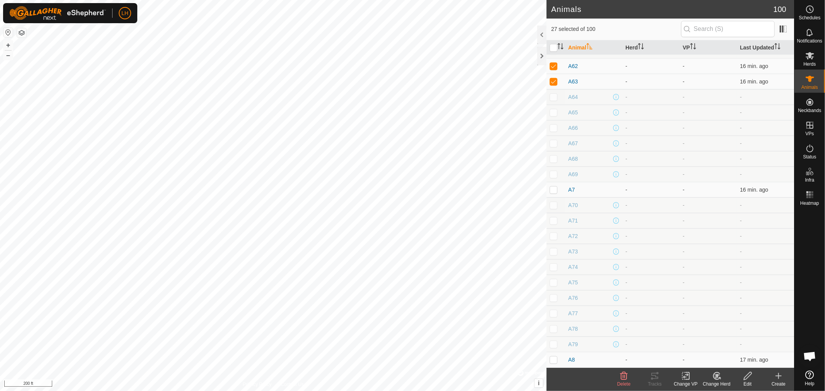
scroll to position [911, 0]
click at [554, 189] on p-checkbox at bounding box center [553, 188] width 8 height 6
click at [548, 359] on td at bounding box center [555, 357] width 19 height 15
click at [554, 259] on p-checkbox at bounding box center [553, 259] width 8 height 6
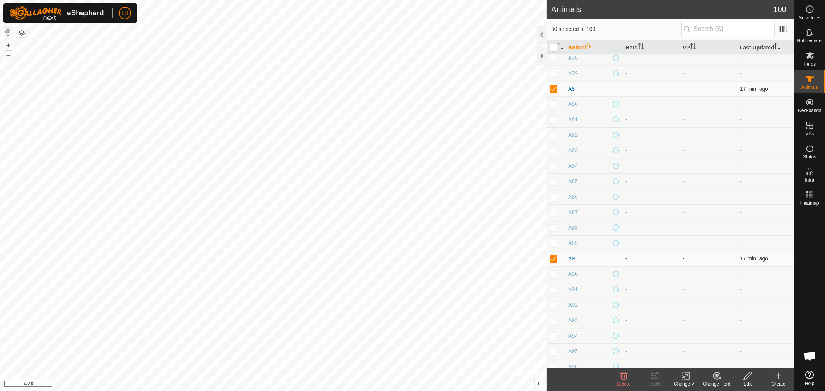
scroll to position [1234, 0]
click at [716, 373] on icon at bounding box center [717, 376] width 10 height 9
click at [743, 341] on link "Choose Herd..." at bounding box center [739, 342] width 77 height 15
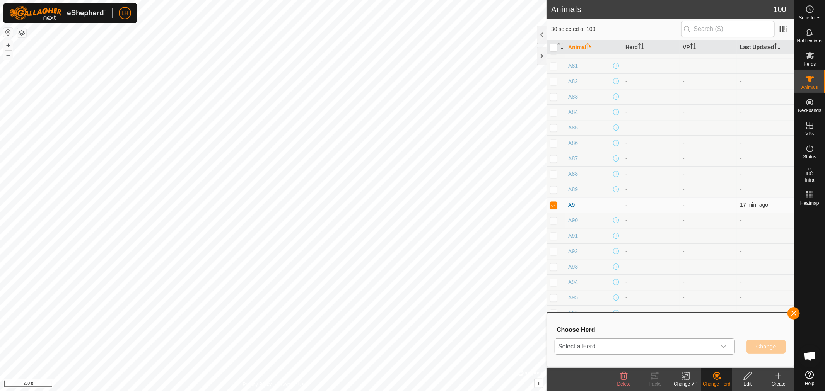
click at [723, 348] on icon "dropdown trigger" at bounding box center [723, 347] width 5 height 3
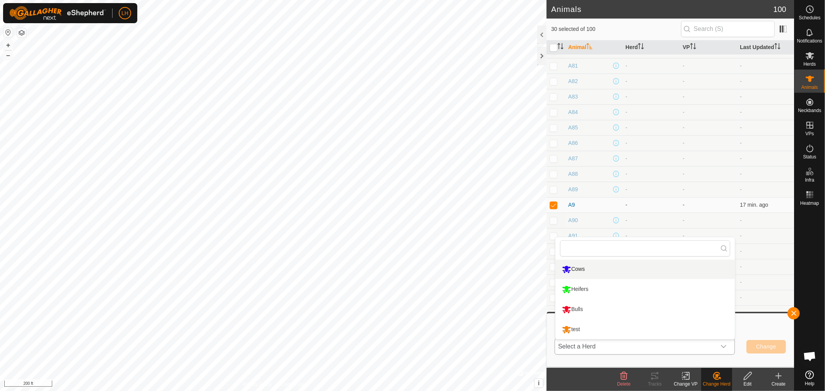
click at [572, 271] on li "Cows" at bounding box center [644, 269] width 179 height 19
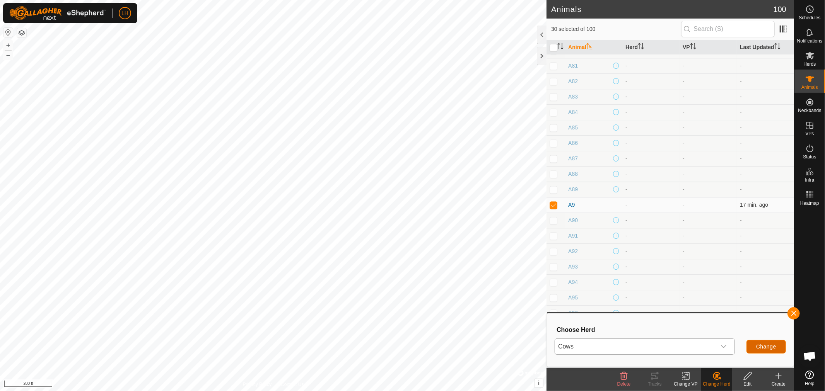
click at [767, 348] on span "Change" at bounding box center [766, 347] width 20 height 6
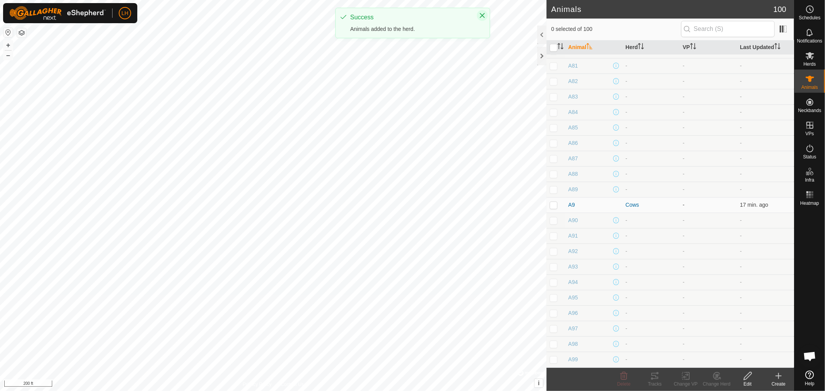
click at [482, 16] on icon "Close" at bounding box center [481, 15] width 5 height 5
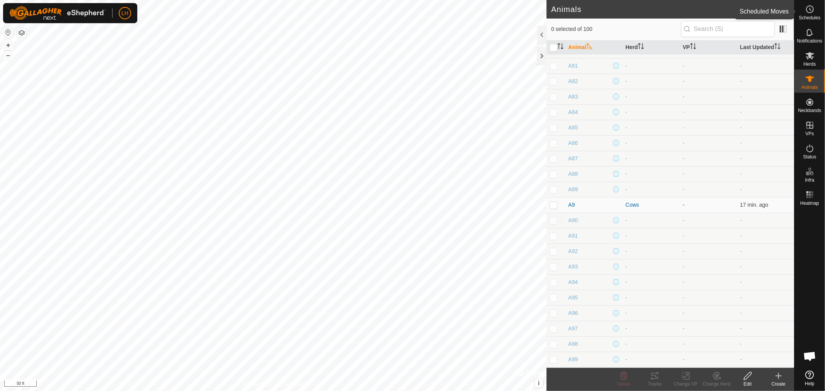
click at [812, 5] on icon at bounding box center [809, 9] width 9 height 9
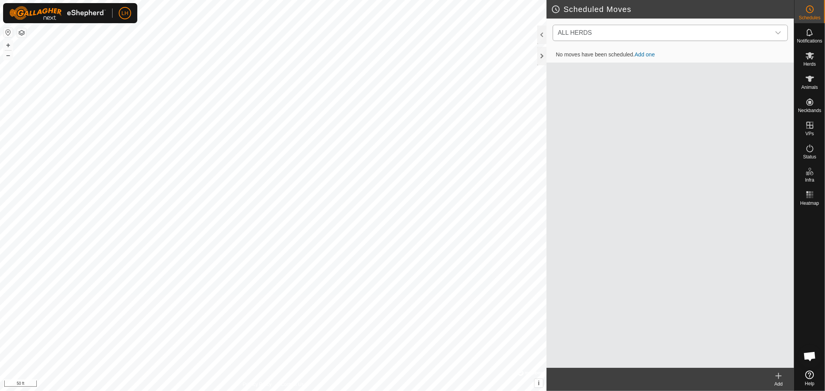
click at [778, 32] on icon "dropdown trigger" at bounding box center [778, 33] width 6 height 6
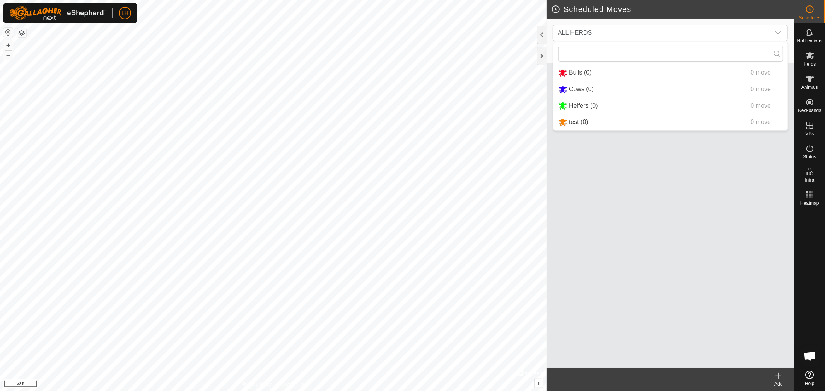
click at [542, 33] on div at bounding box center [541, 35] width 9 height 19
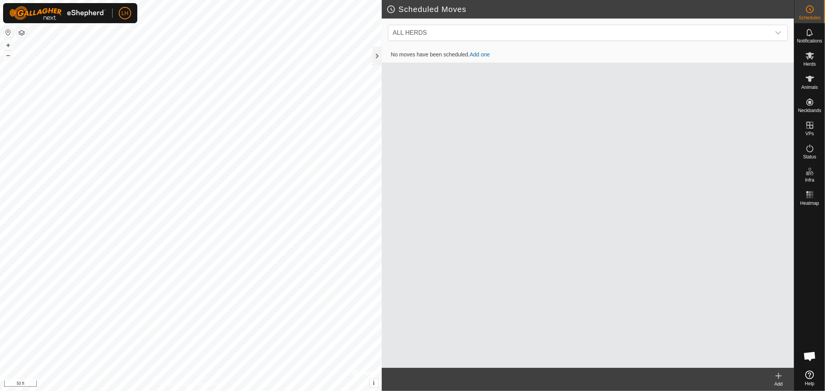
drag, startPoint x: 376, startPoint y: 55, endPoint x: 382, endPoint y: 61, distance: 8.2
click at [377, 58] on div at bounding box center [376, 56] width 9 height 19
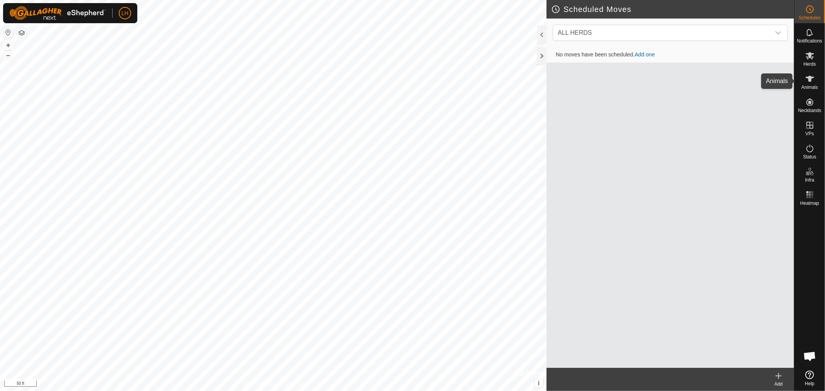
click at [811, 78] on icon at bounding box center [809, 79] width 9 height 6
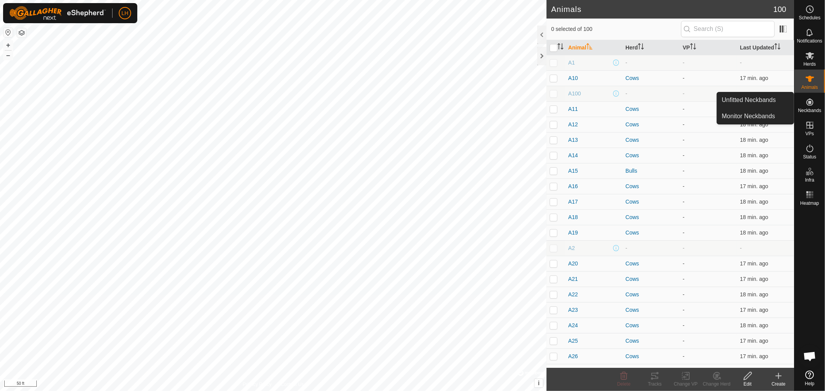
click at [810, 103] on icon at bounding box center [809, 102] width 7 height 7
click at [746, 102] on link "Unfitted Neckbands" at bounding box center [755, 99] width 77 height 15
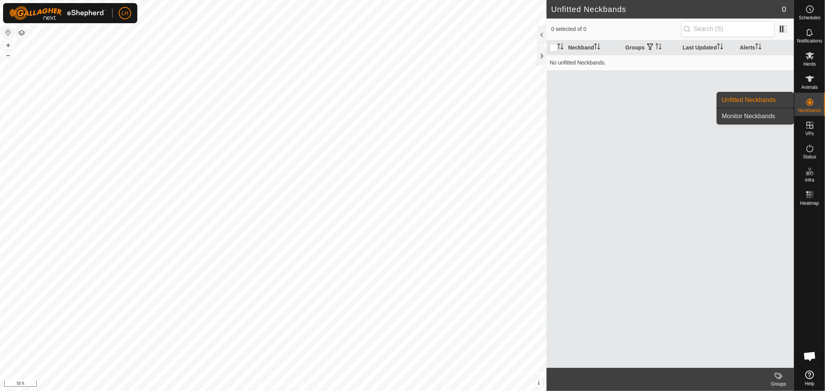
click at [747, 116] on link "Monitor Neckbands" at bounding box center [755, 116] width 77 height 15
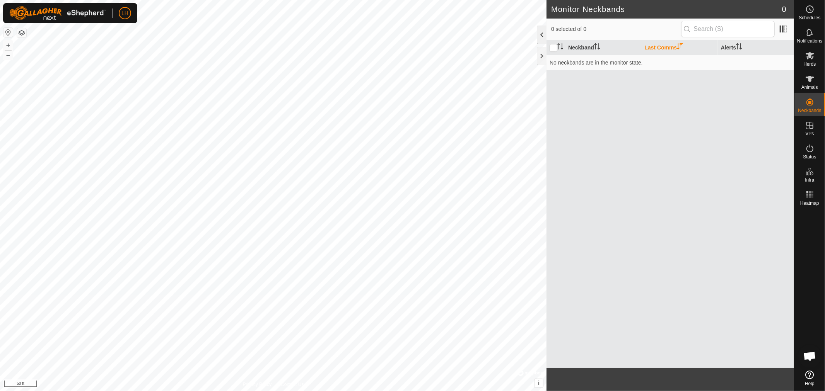
click at [541, 31] on div at bounding box center [541, 35] width 9 height 19
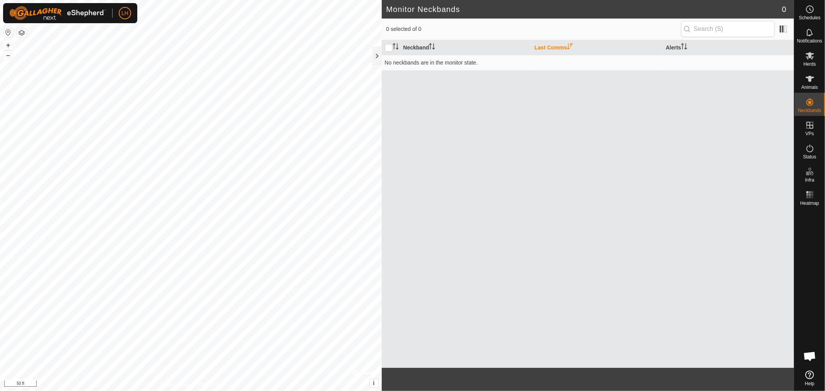
drag, startPoint x: 377, startPoint y: 53, endPoint x: 384, endPoint y: 57, distance: 7.5
click at [380, 55] on div at bounding box center [376, 56] width 9 height 19
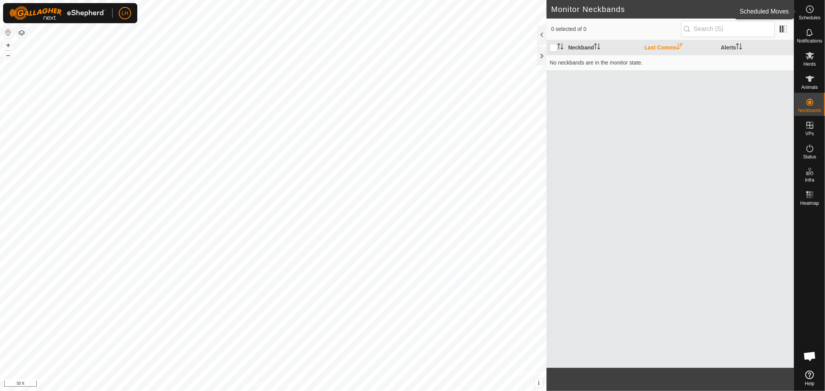
click at [812, 9] on icon at bounding box center [809, 9] width 9 height 9
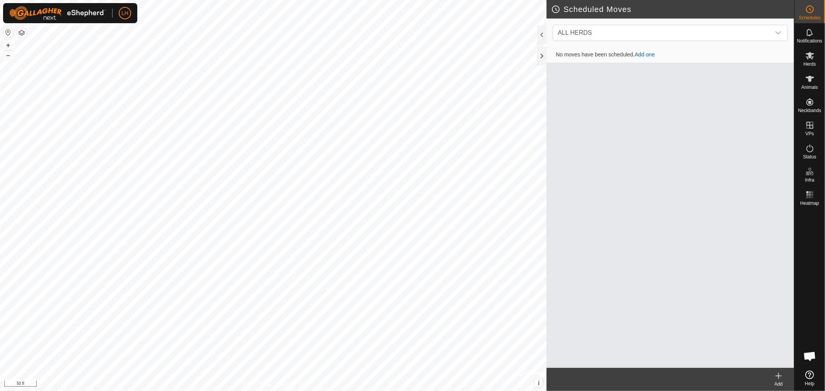
click at [644, 53] on link "Add one" at bounding box center [644, 54] width 20 height 6
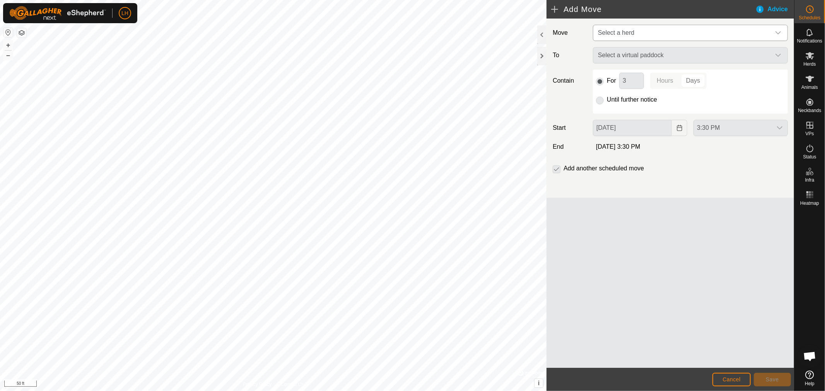
click at [776, 32] on icon "dropdown trigger" at bounding box center [777, 32] width 5 height 3
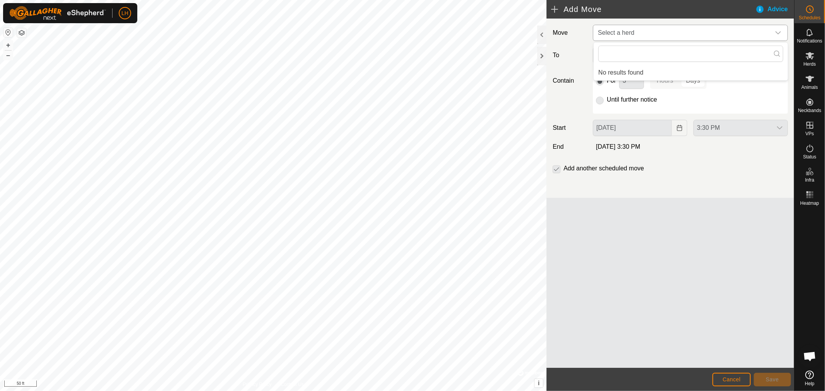
click at [779, 30] on icon "dropdown trigger" at bounding box center [778, 33] width 6 height 6
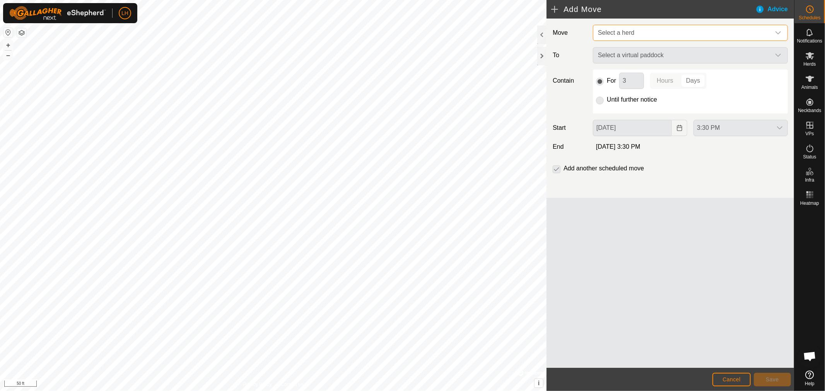
click at [781, 31] on div "dropdown trigger" at bounding box center [777, 32] width 15 height 15
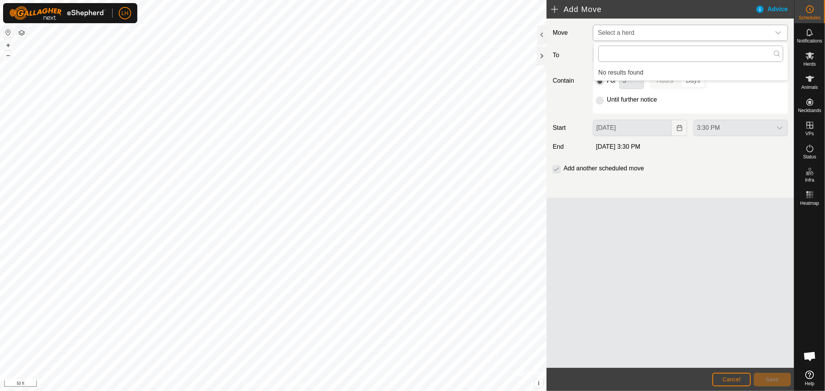
click at [670, 55] on input "text" at bounding box center [690, 54] width 185 height 16
click at [598, 101] on p-radiobutton at bounding box center [600, 99] width 8 height 9
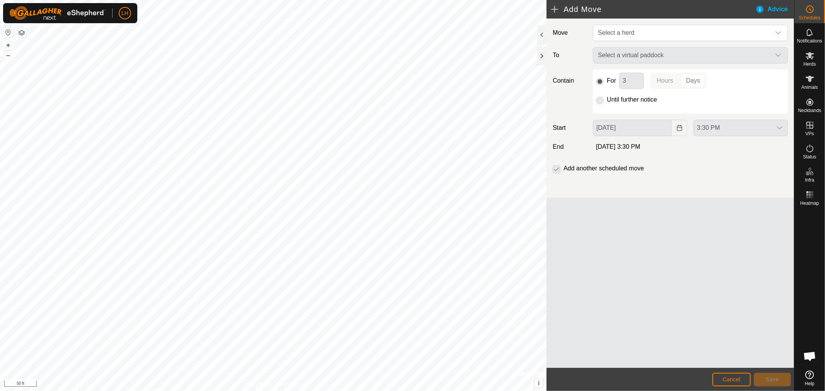
click at [778, 54] on div "Select a virtual paddock" at bounding box center [690, 55] width 201 height 16
click at [783, 54] on div "Select a virtual paddock" at bounding box center [690, 55] width 201 height 16
click at [779, 30] on icon "dropdown trigger" at bounding box center [778, 33] width 6 height 6
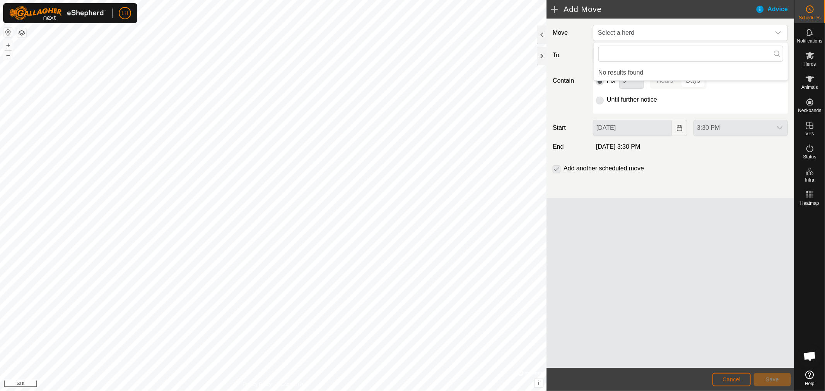
click at [737, 379] on span "Cancel" at bounding box center [731, 380] width 18 height 6
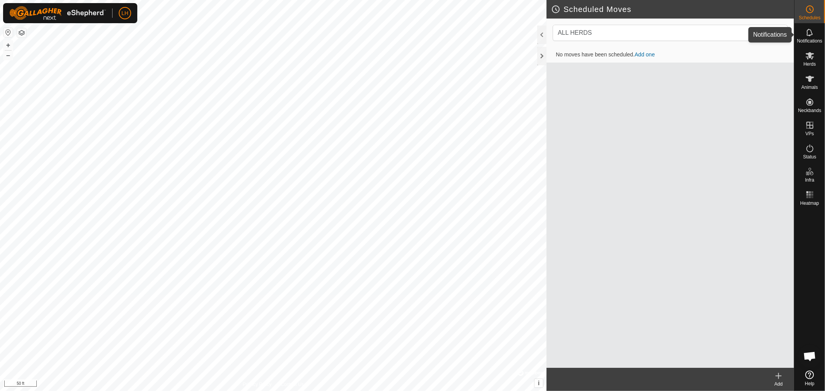
click at [809, 35] on icon at bounding box center [809, 32] width 6 height 7
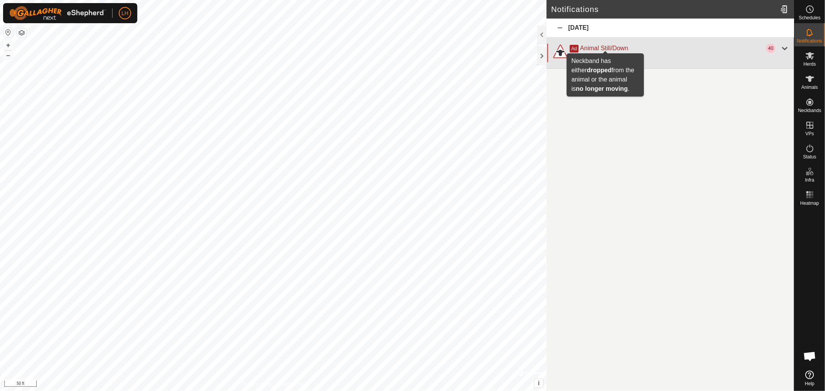
click at [610, 48] on span "Animal Still/Down" at bounding box center [604, 48] width 48 height 7
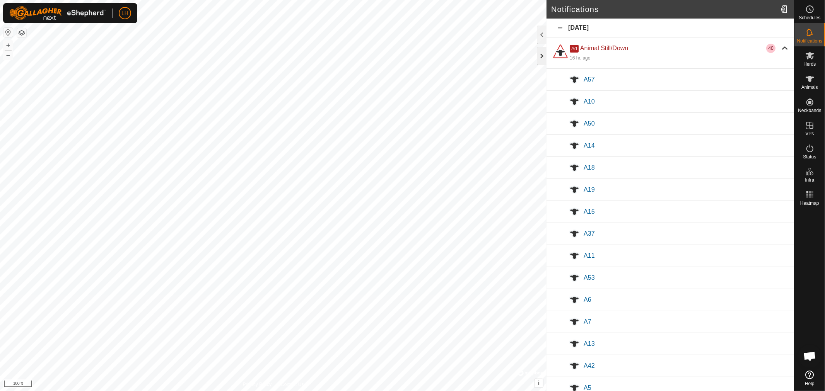
click at [540, 57] on div at bounding box center [541, 56] width 9 height 19
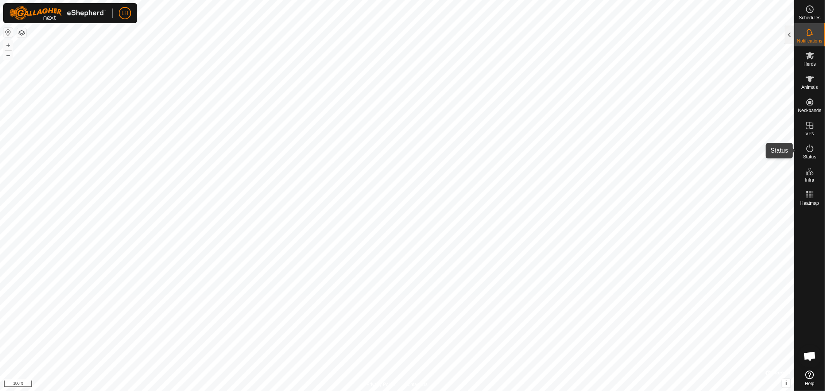
click at [810, 149] on icon at bounding box center [809, 148] width 9 height 9
click at [787, 35] on div at bounding box center [788, 35] width 9 height 19
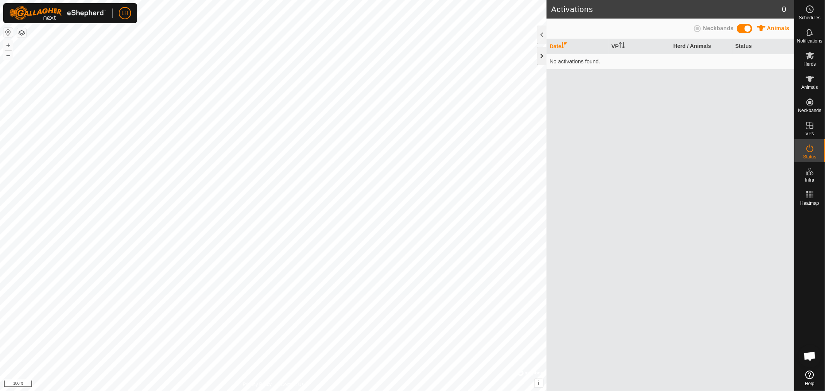
click at [539, 57] on div at bounding box center [541, 56] width 9 height 19
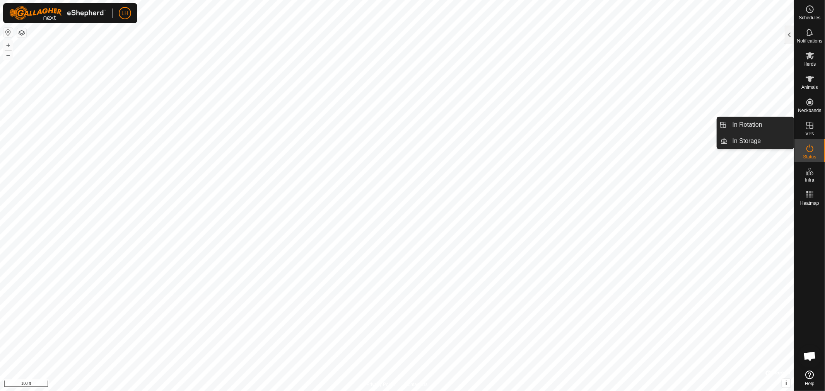
click at [809, 127] on icon at bounding box center [809, 125] width 9 height 9
click at [741, 126] on link "In Rotation" at bounding box center [761, 124] width 66 height 15
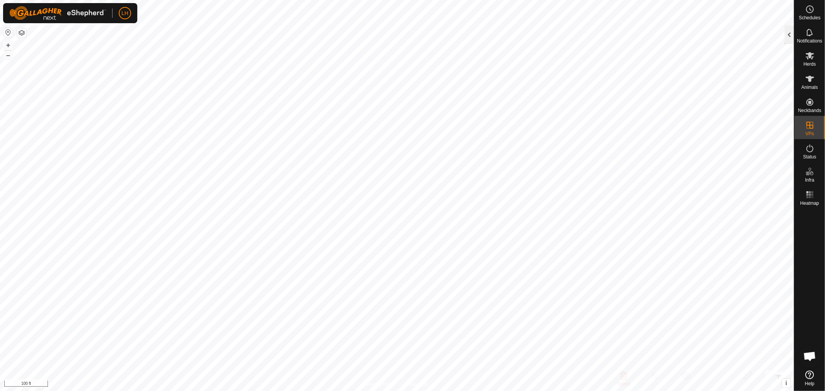
click at [788, 36] on div at bounding box center [788, 35] width 9 height 19
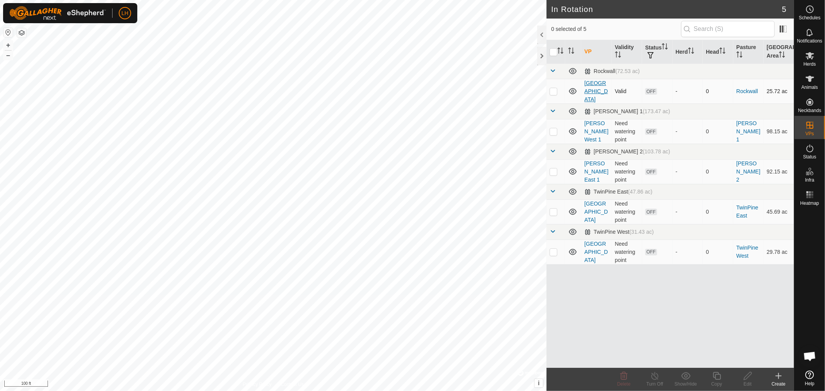
click at [595, 83] on link "[GEOGRAPHIC_DATA]" at bounding box center [596, 91] width 24 height 22
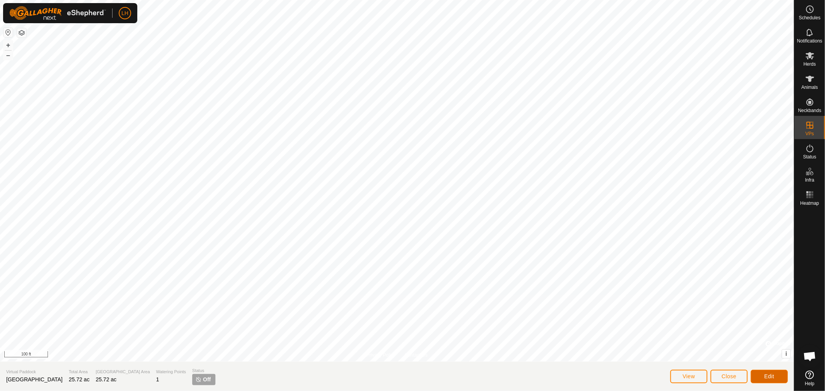
click at [772, 377] on span "Edit" at bounding box center [769, 376] width 10 height 6
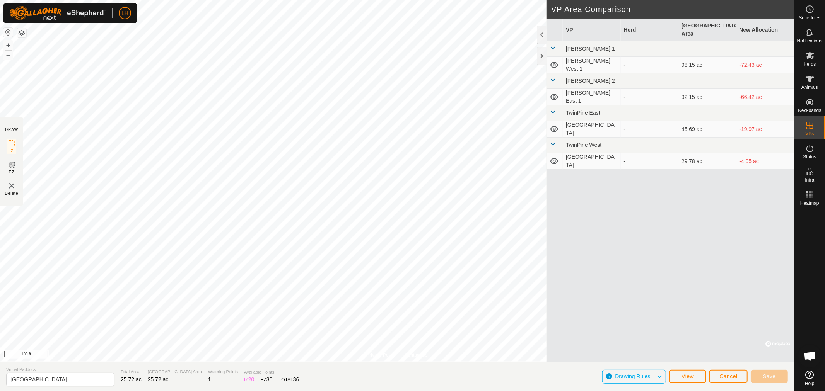
click at [662, 277] on div "Privacy Policy Contact Us Northwest field Status: OFF Type: Inclusion Zone + – …" at bounding box center [397, 195] width 794 height 391
click at [779, 374] on button "Save" at bounding box center [768, 377] width 37 height 14
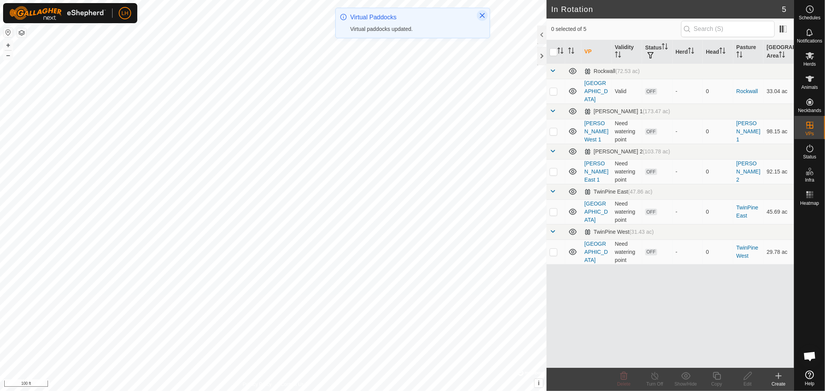
click at [480, 13] on icon "Close" at bounding box center [481, 15] width 5 height 5
click at [542, 36] on div at bounding box center [541, 35] width 9 height 19
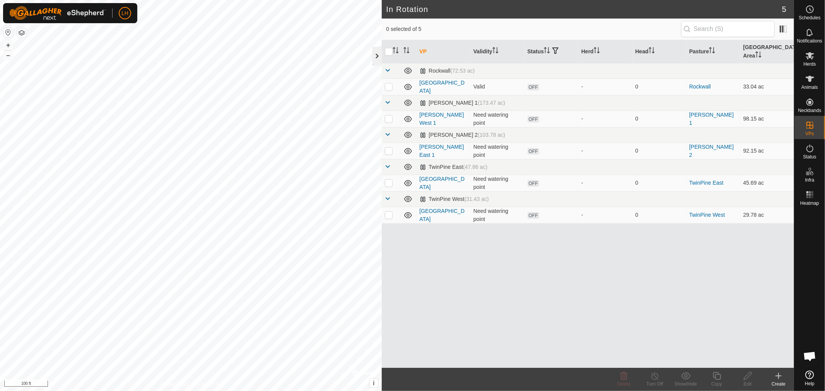
click at [377, 53] on div at bounding box center [376, 56] width 9 height 19
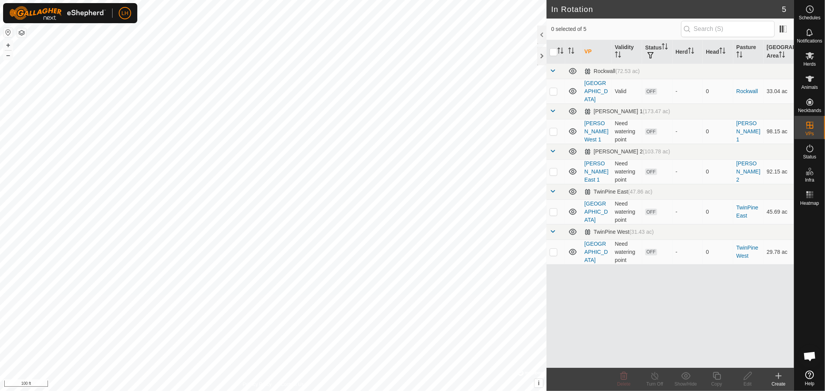
drag, startPoint x: 544, startPoint y: 53, endPoint x: 548, endPoint y: 56, distance: 5.0
click at [546, 55] on div at bounding box center [541, 56] width 9 height 19
